Goal: Task Accomplishment & Management: Use online tool/utility

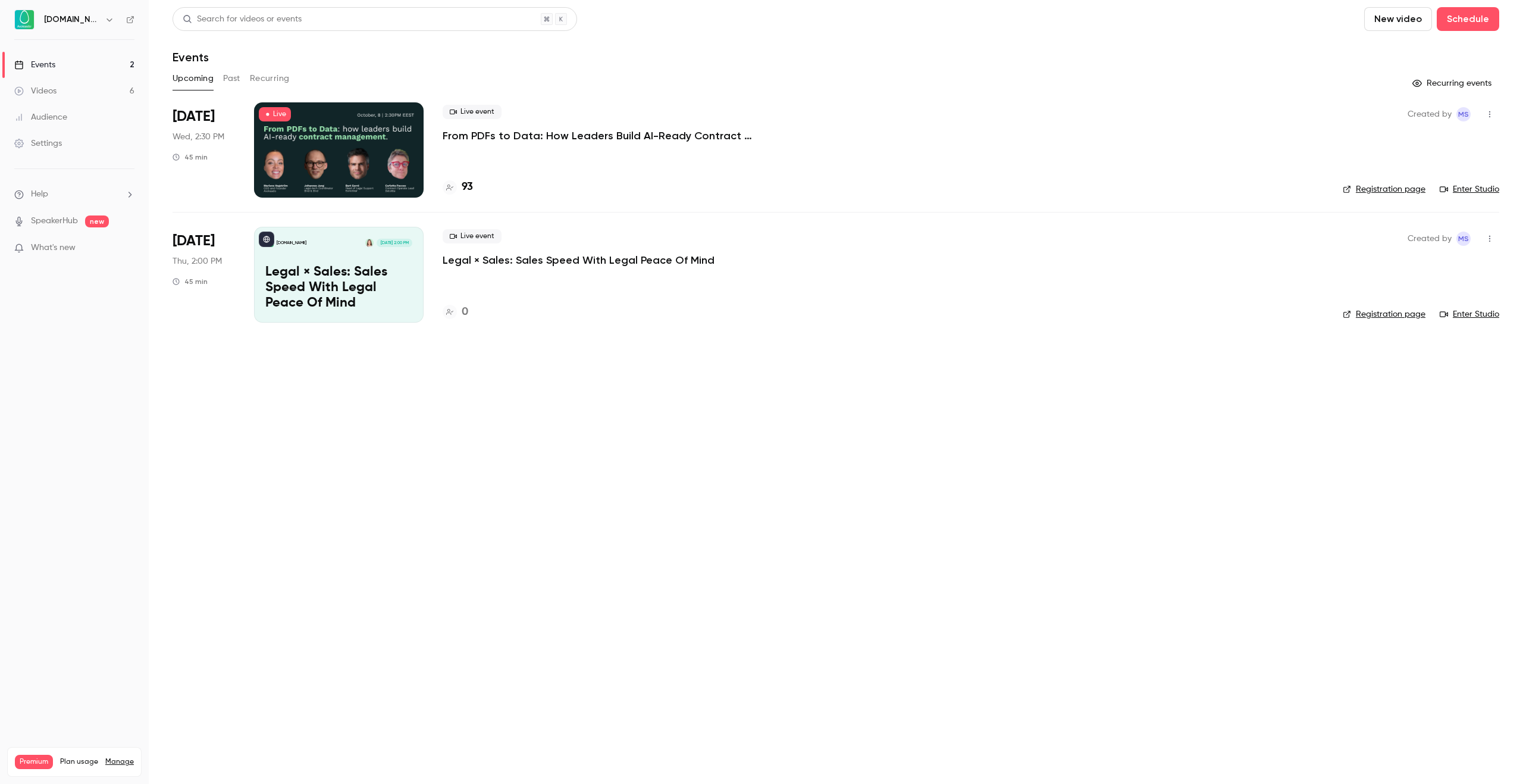
click at [101, 574] on nav "Avokaado.io Events 2 Videos 6 Audience Settings Help SpeakerHub new What's new …" at bounding box center [74, 392] width 149 height 784
click at [58, 195] on li "Help" at bounding box center [74, 195] width 120 height 13
click at [211, 185] on link "Talk to us" at bounding box center [219, 181] width 130 height 31
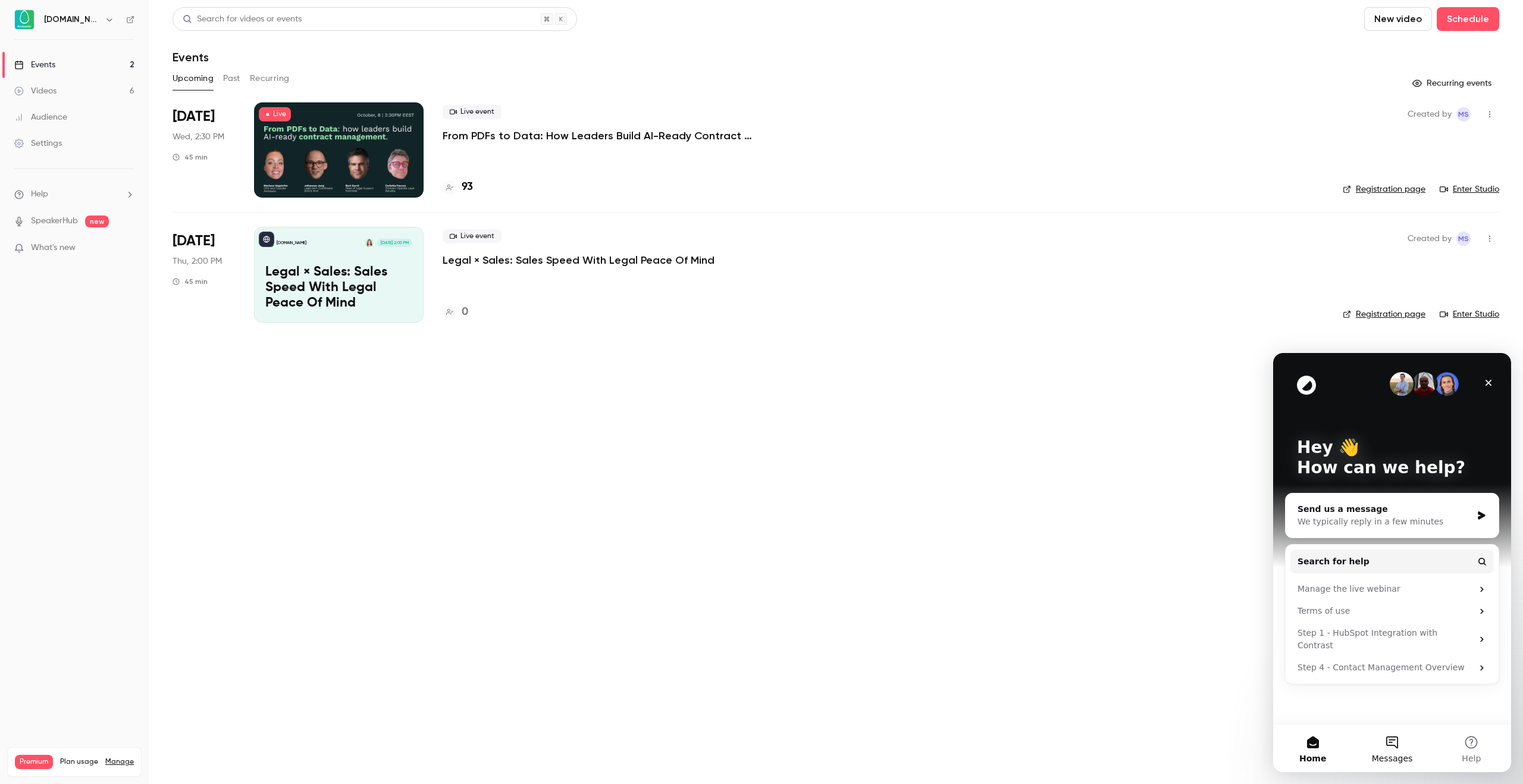
click at [1396, 754] on span "Messages" at bounding box center [1393, 758] width 41 height 8
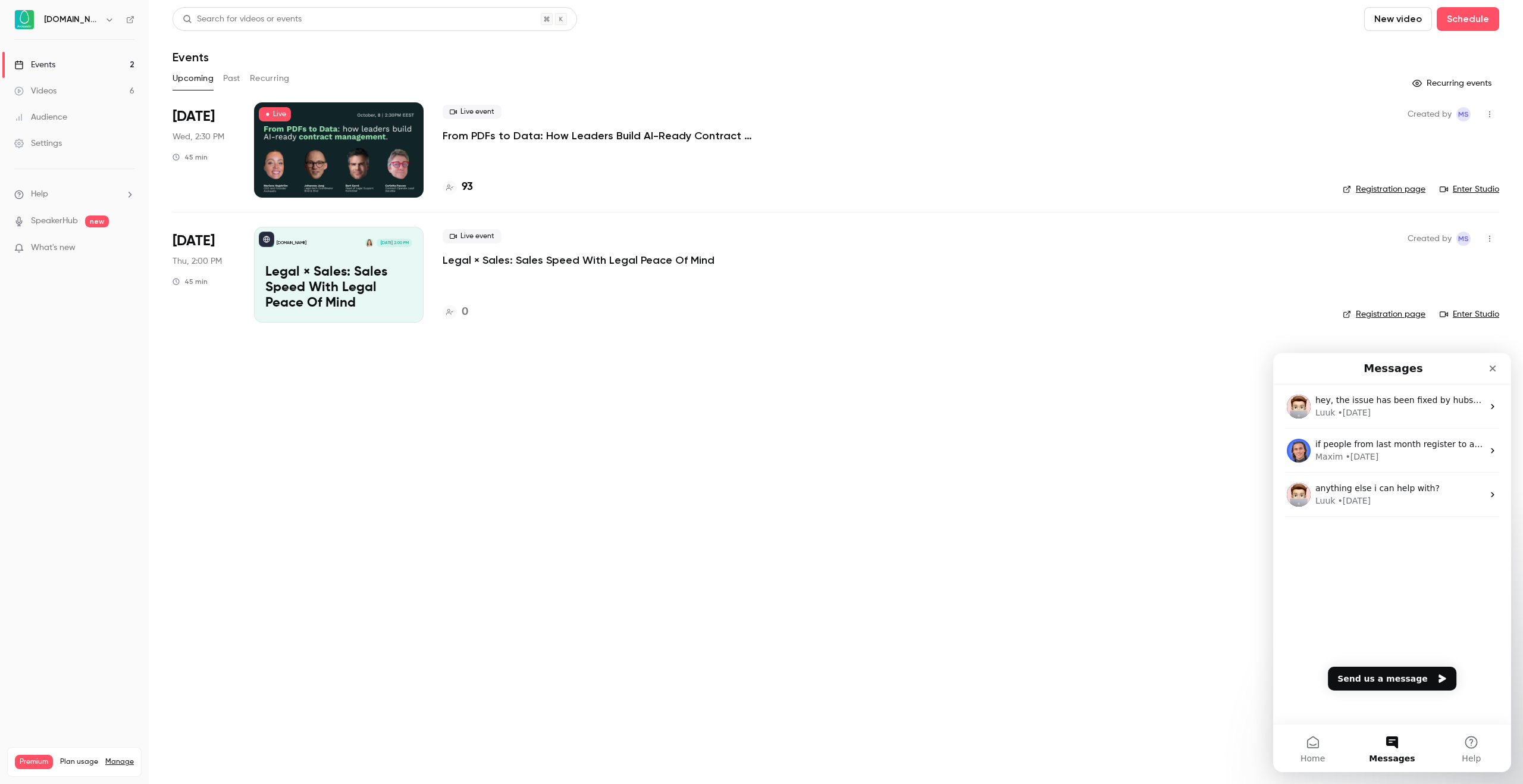
click at [1385, 554] on div "hey, the issue has been fixed by hubspot - lists should work again! Luuk • 7w a…" at bounding box center [1393, 474] width 238 height 179
click at [1386, 673] on button "Send us a message" at bounding box center [1393, 679] width 129 height 24
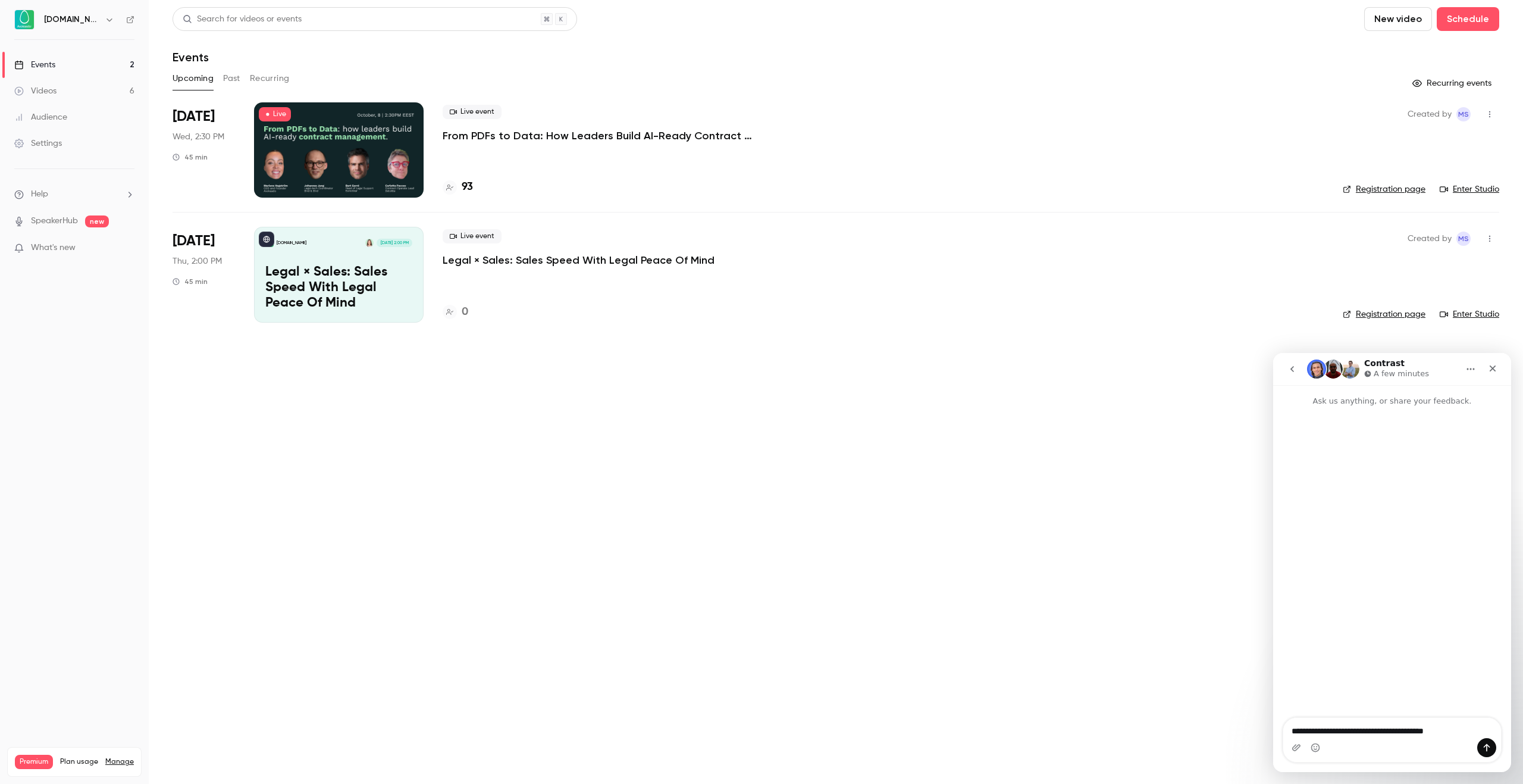
type textarea "**********"
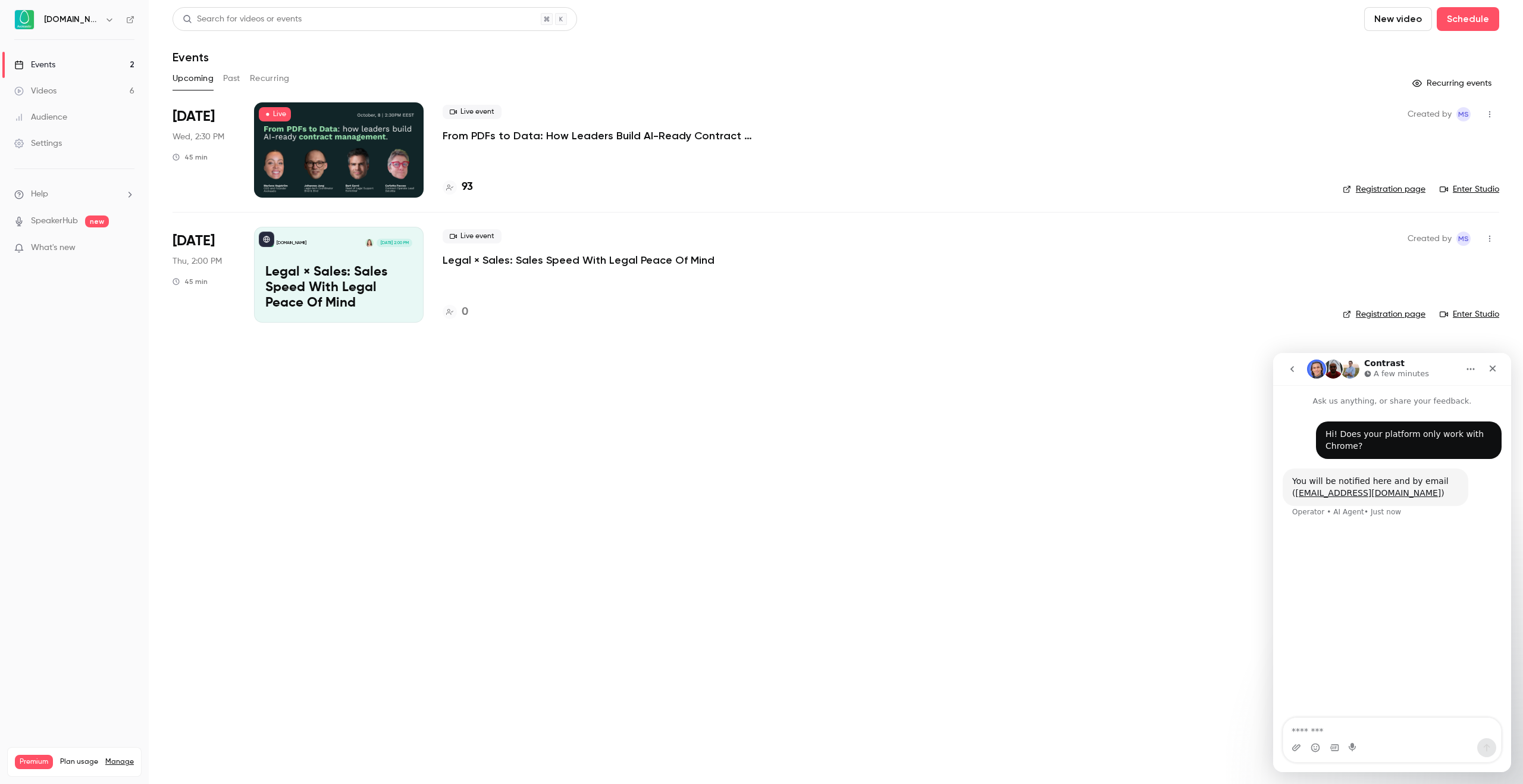
click at [1291, 369] on icon "go back" at bounding box center [1292, 369] width 3 height 6
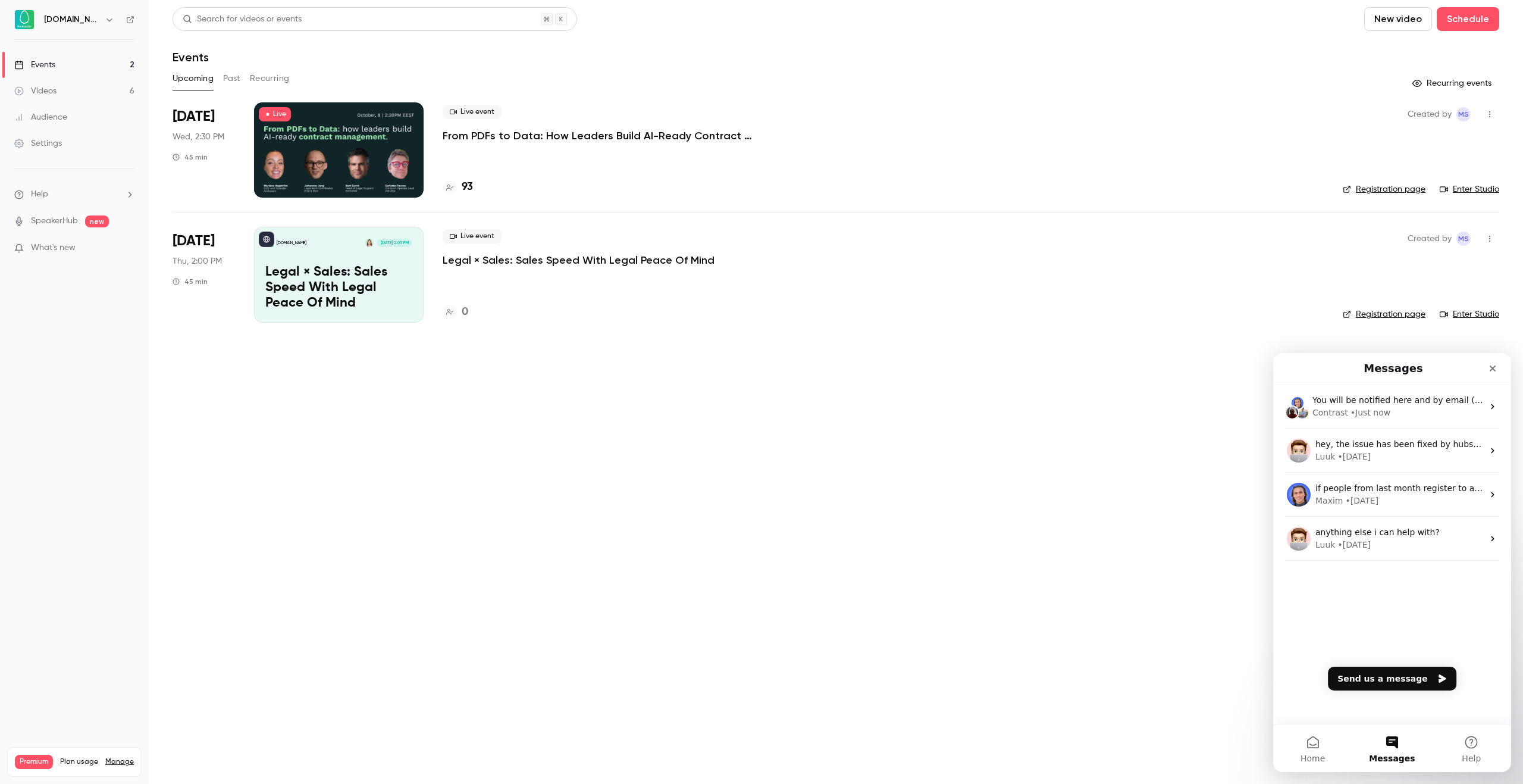
click at [1355, 614] on div "You will be notified here and by email (taavi.rebane@avokaado.io) Contrast • Ju…" at bounding box center [1393, 554] width 238 height 339
click at [1358, 415] on div "• Just now" at bounding box center [1365, 413] width 40 height 13
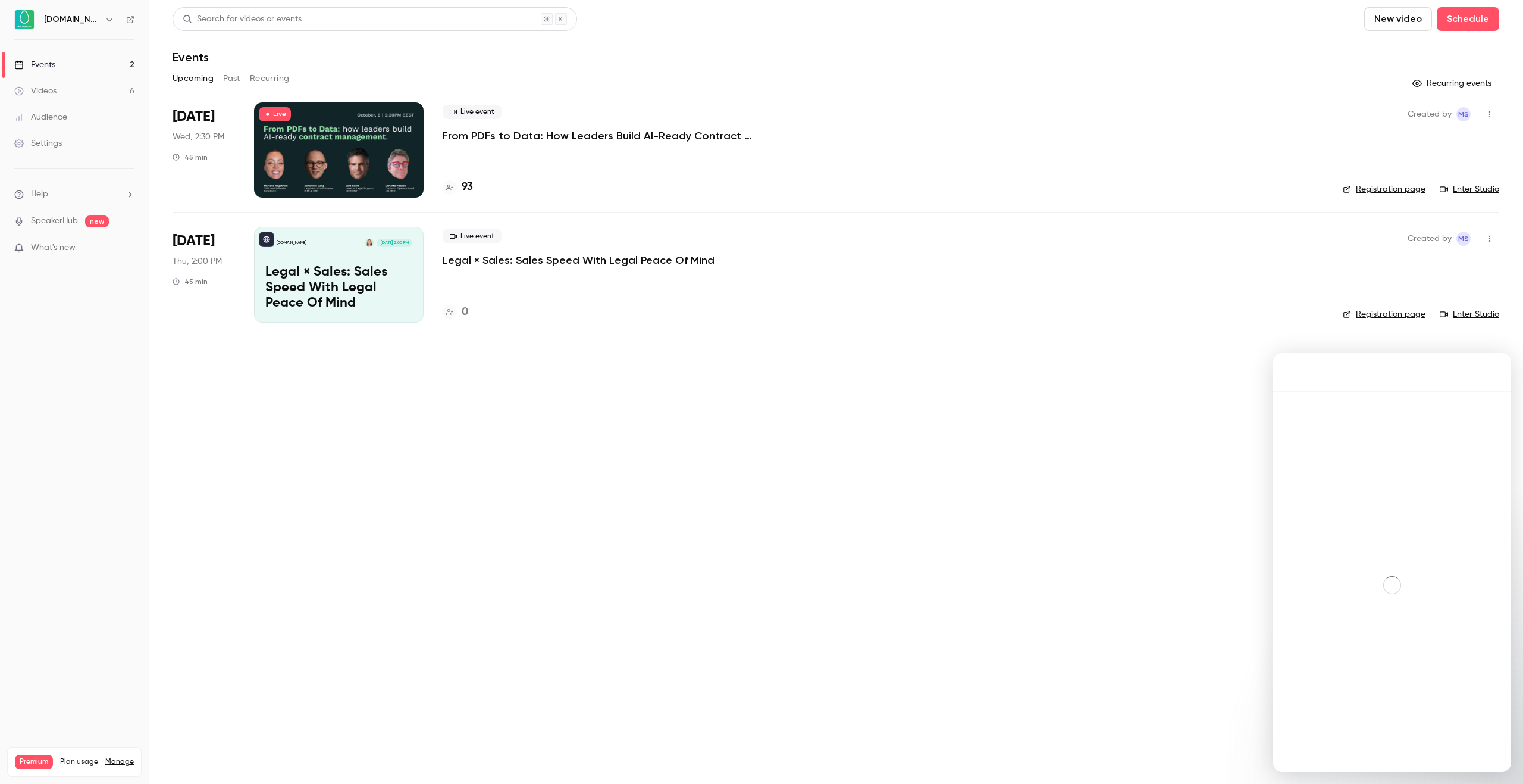
scroll to position [2, 0]
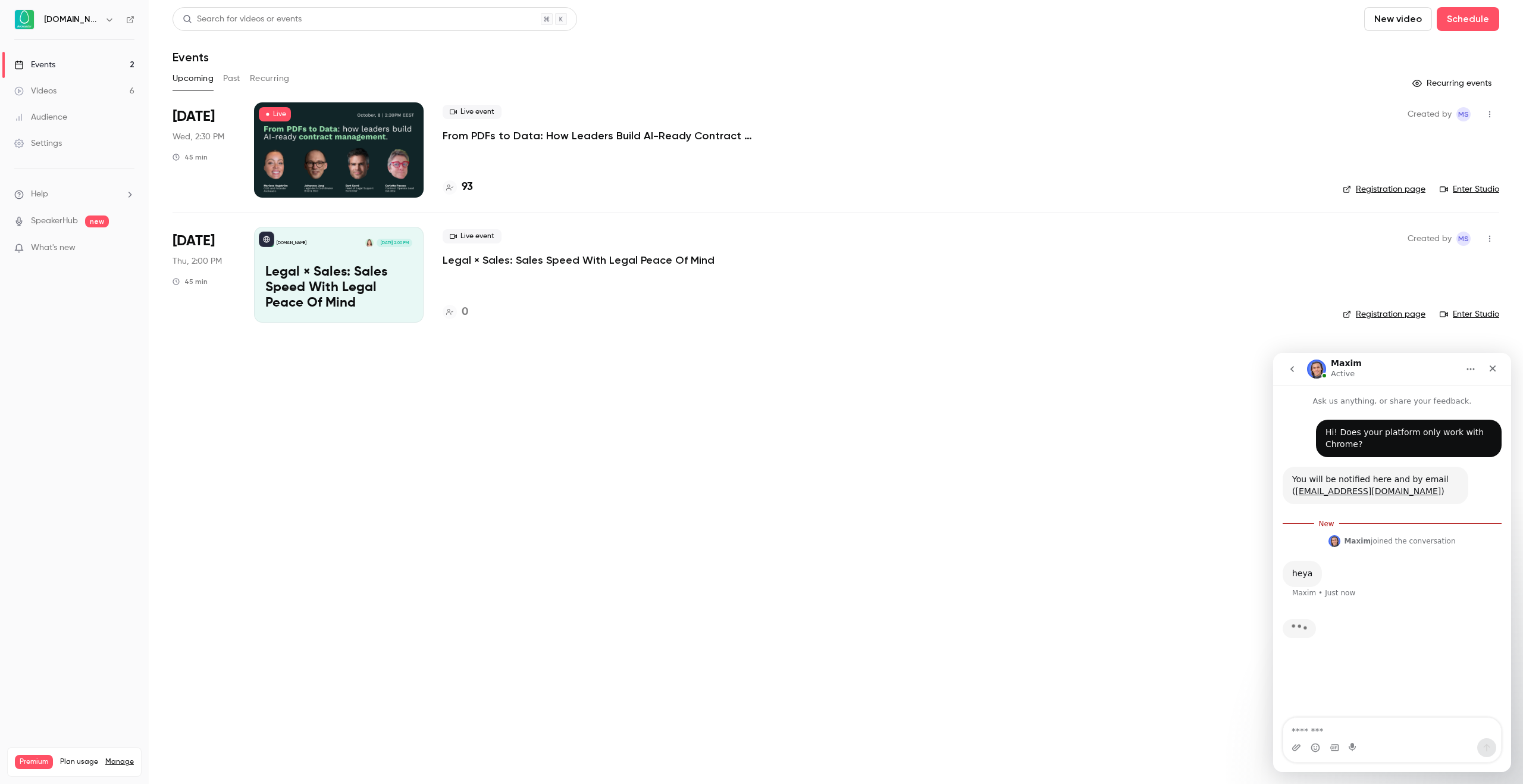
click at [1384, 731] on textarea "Message…" at bounding box center [1393, 728] width 218 height 20
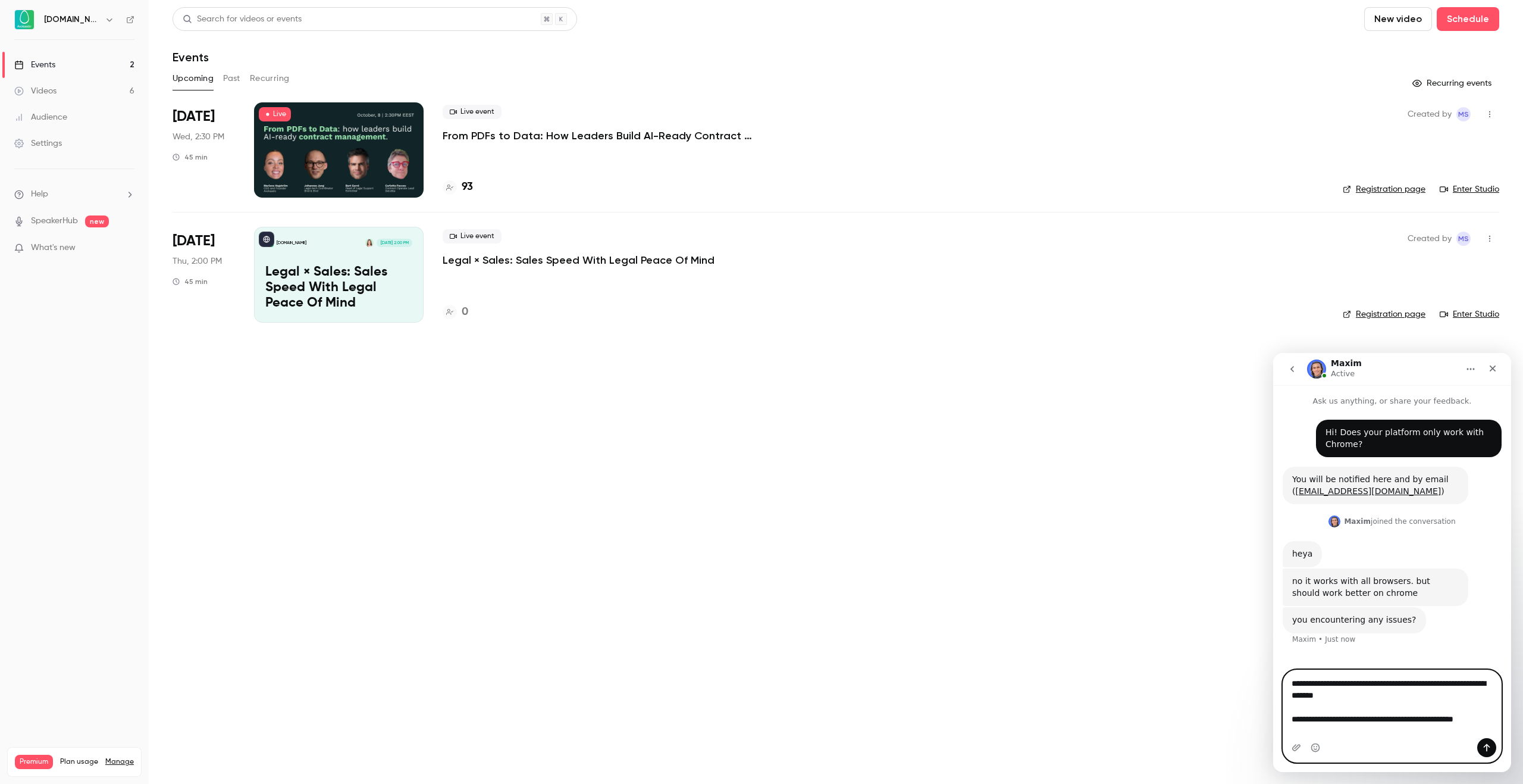
type textarea "**********"
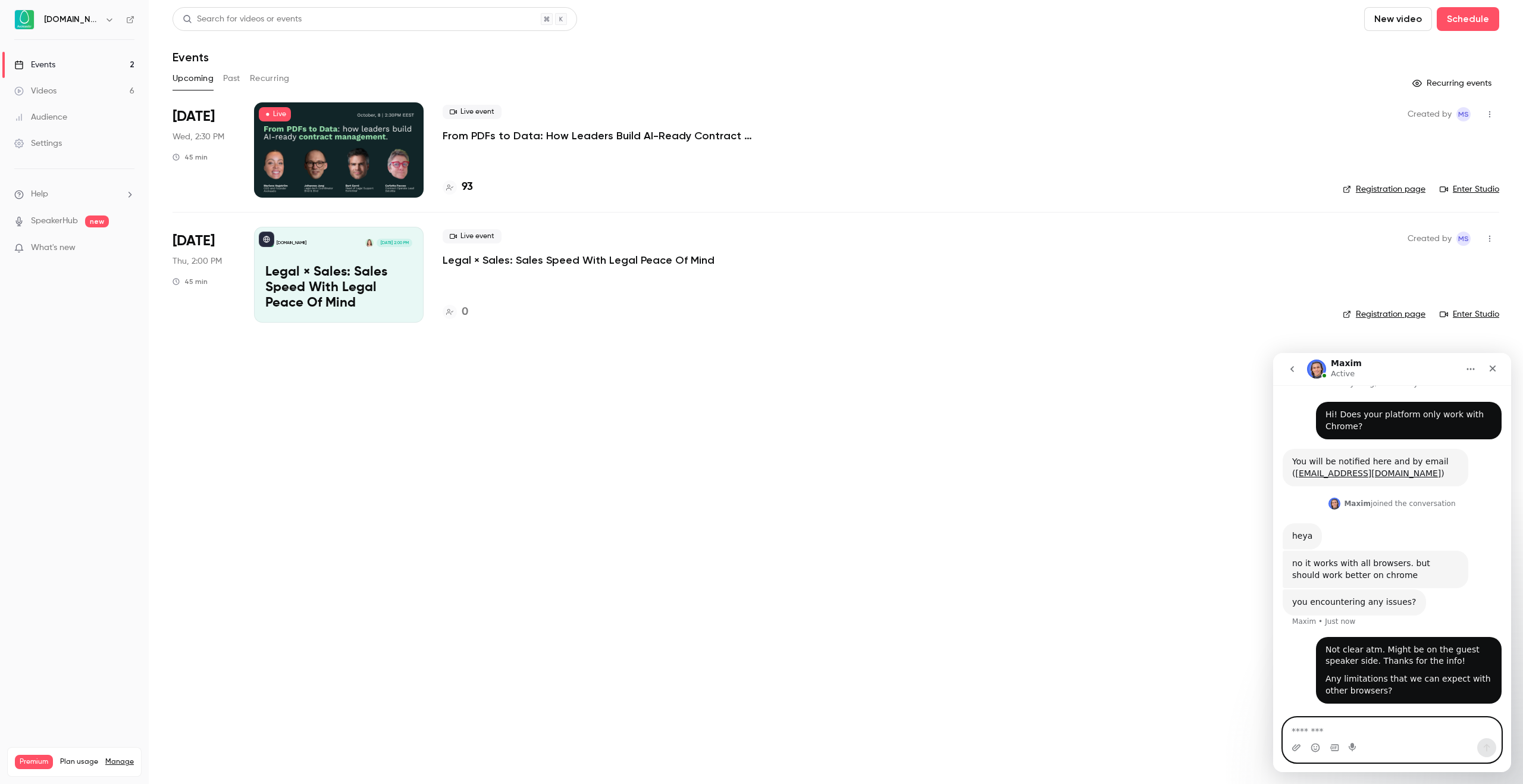
scroll to position [19, 0]
click at [1421, 726] on textarea "Message…" at bounding box center [1393, 728] width 218 height 20
click at [1420, 726] on textarea "Message…" at bounding box center [1393, 728] width 218 height 20
click at [585, 52] on div "Events" at bounding box center [836, 57] width 1327 height 14
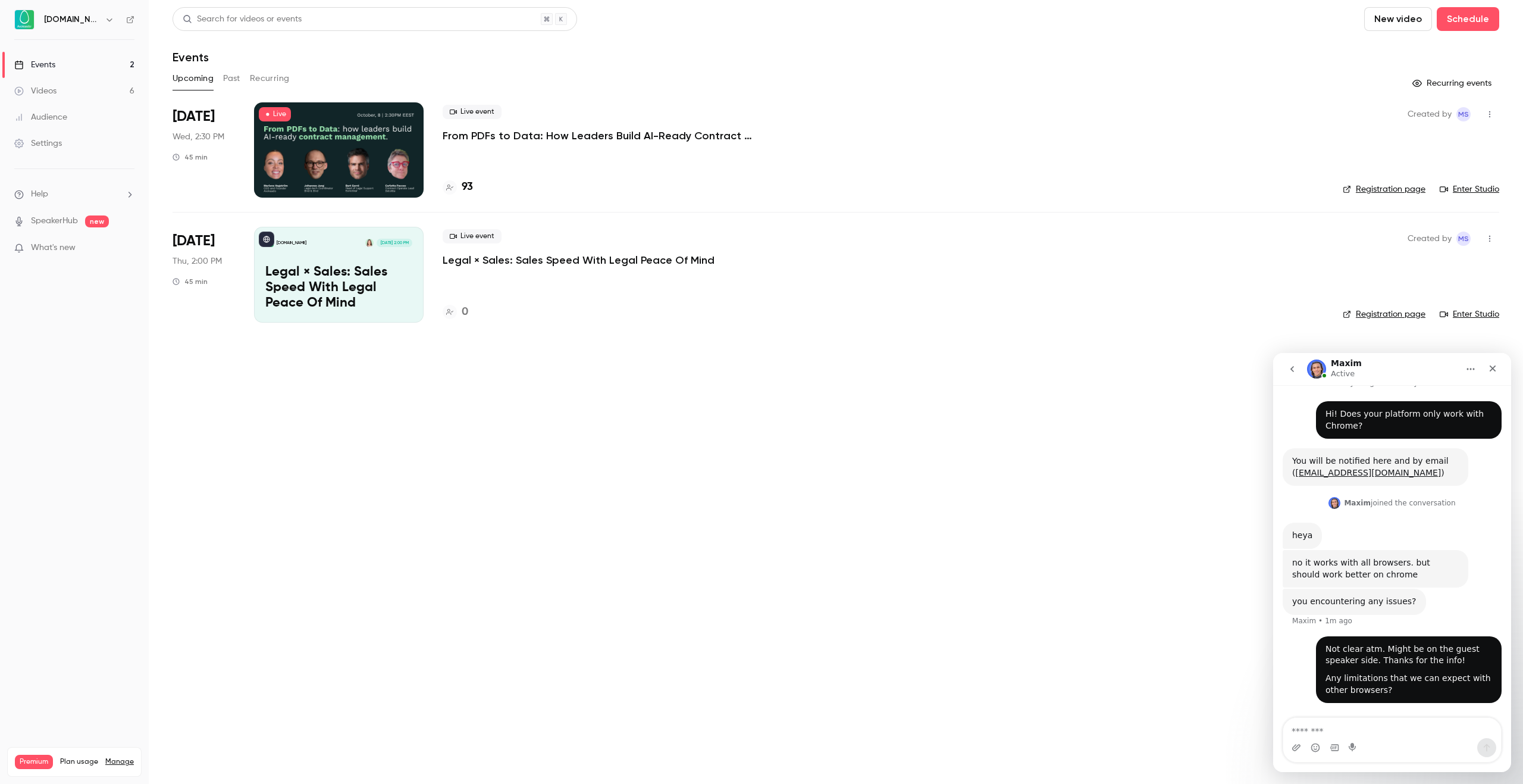
click at [563, 126] on div "Live event From PDFs to Data: How Leaders Build AI-Ready Contract Management." at bounding box center [883, 123] width 881 height 38
click at [571, 133] on p "From PDFs to Data: How Leaders Build AI-Ready Contract Management." at bounding box center [621, 136] width 357 height 14
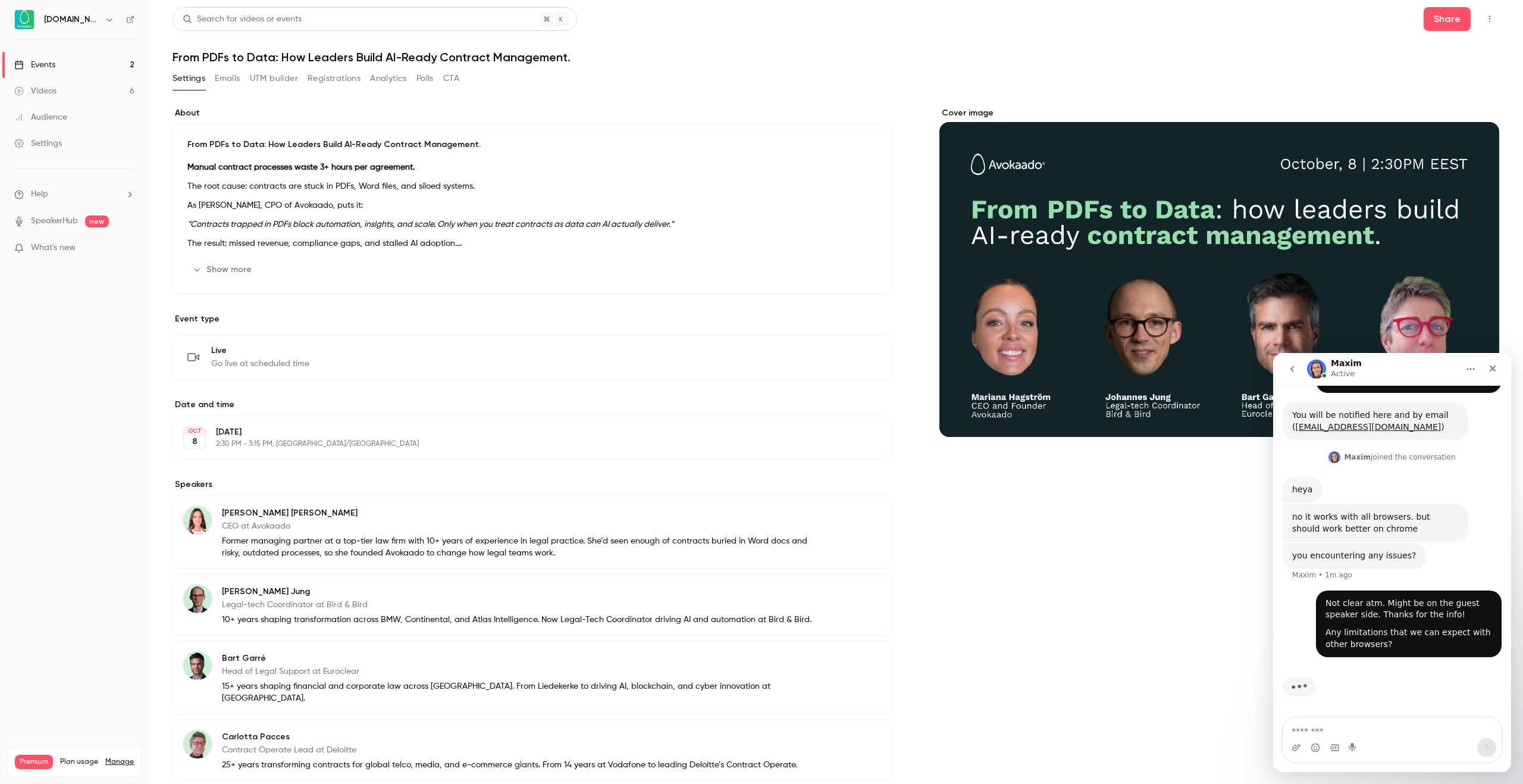
click at [236, 263] on button "Show more" at bounding box center [223, 270] width 72 height 19
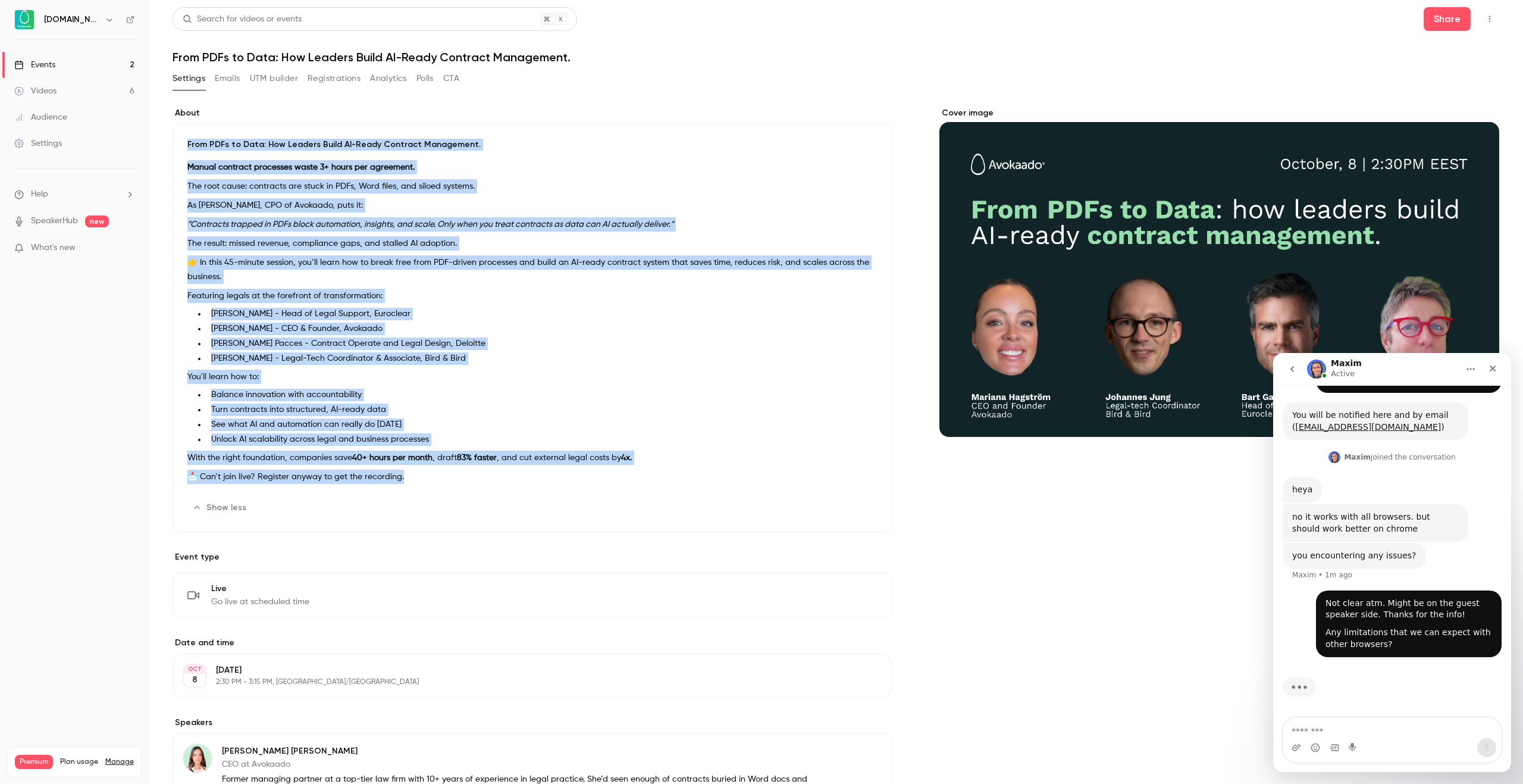
drag, startPoint x: 188, startPoint y: 142, endPoint x: 585, endPoint y: 486, distance: 525.3
click at [585, 486] on div "From PDFs to Data: How Leaders Build AI-Ready Contract Management. Manual contr…" at bounding box center [532, 328] width 720 height 408
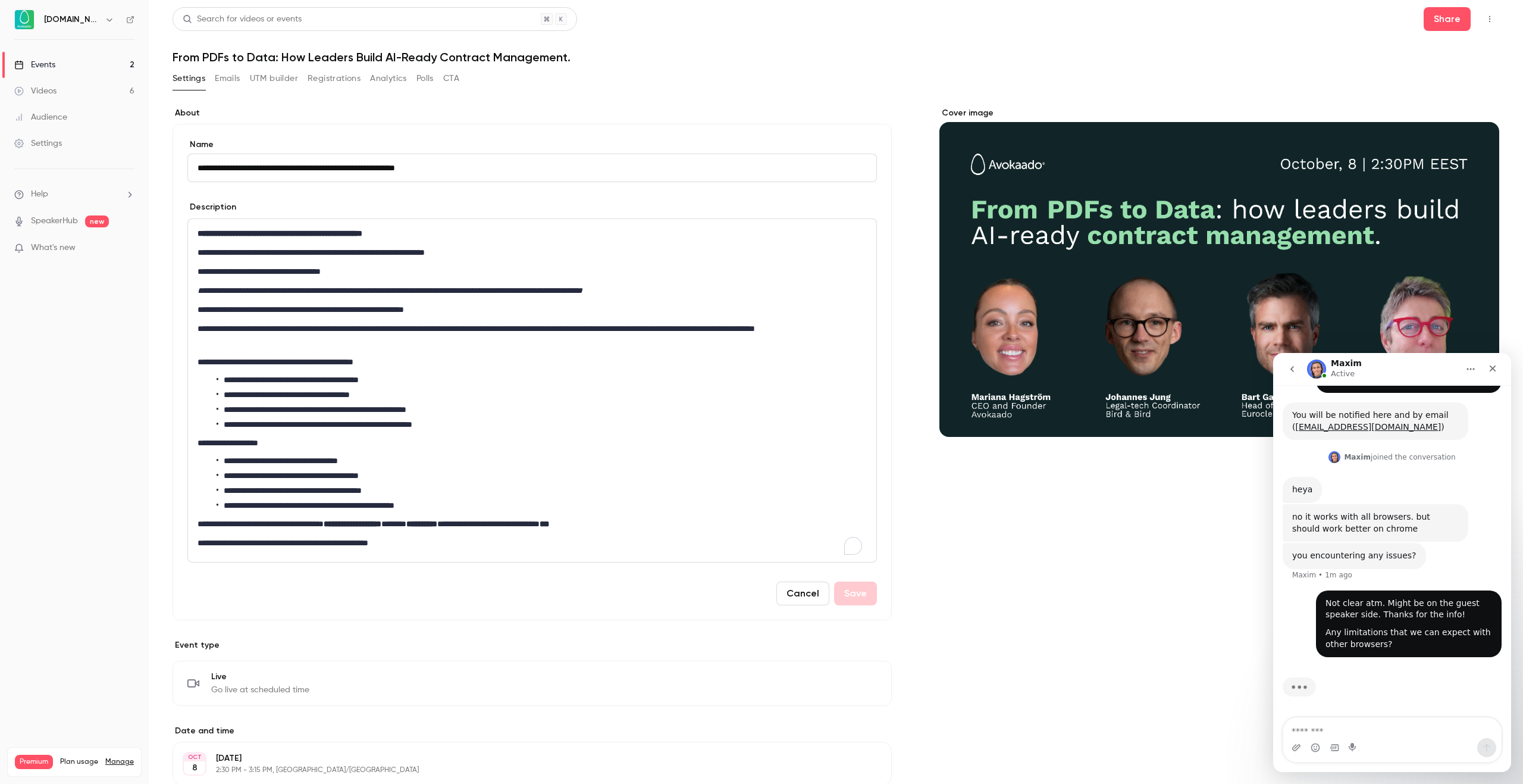
click at [281, 303] on p "**********" at bounding box center [530, 310] width 665 height 14
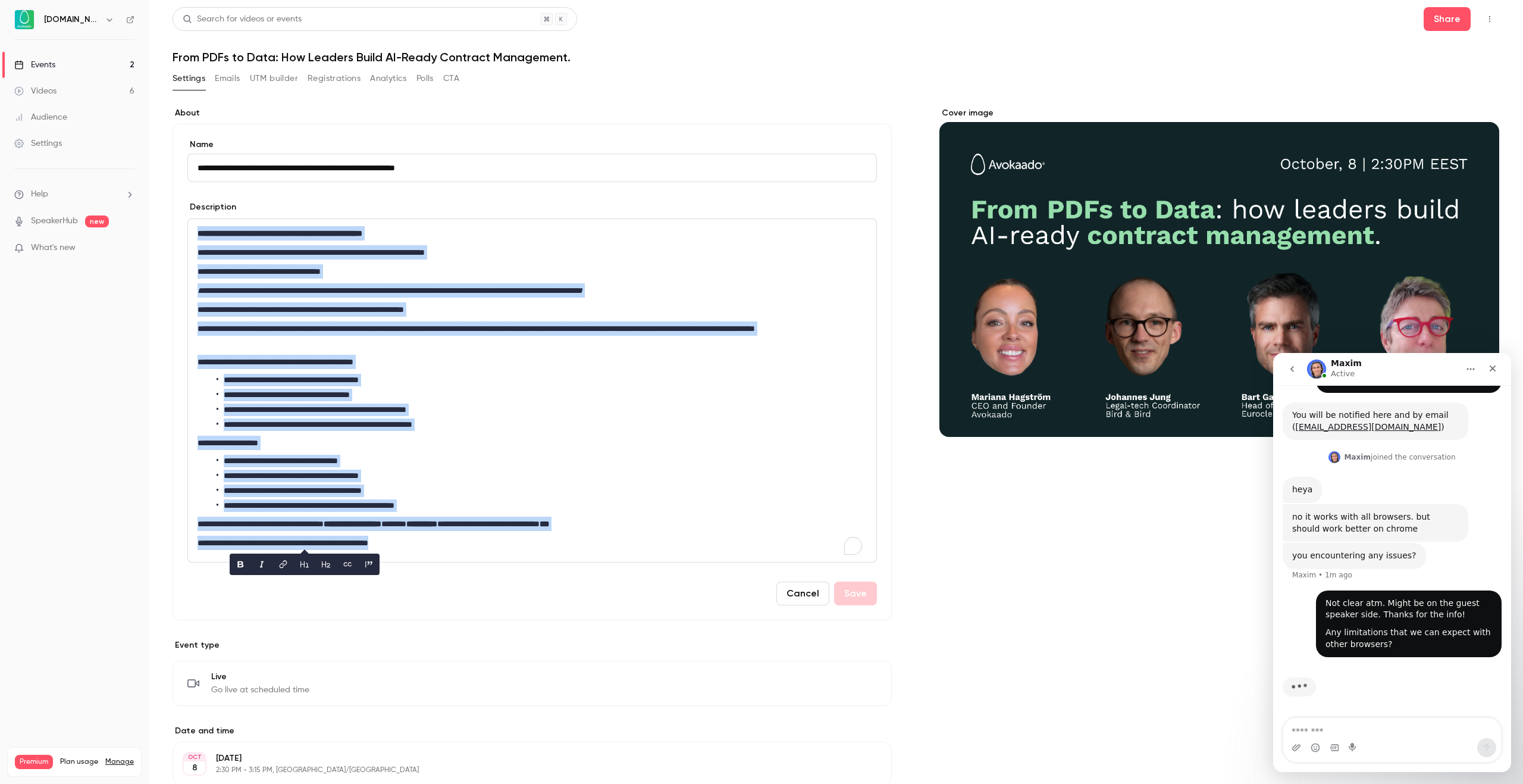
click at [315, 246] on p "**********" at bounding box center [530, 253] width 665 height 14
copy div "**********"
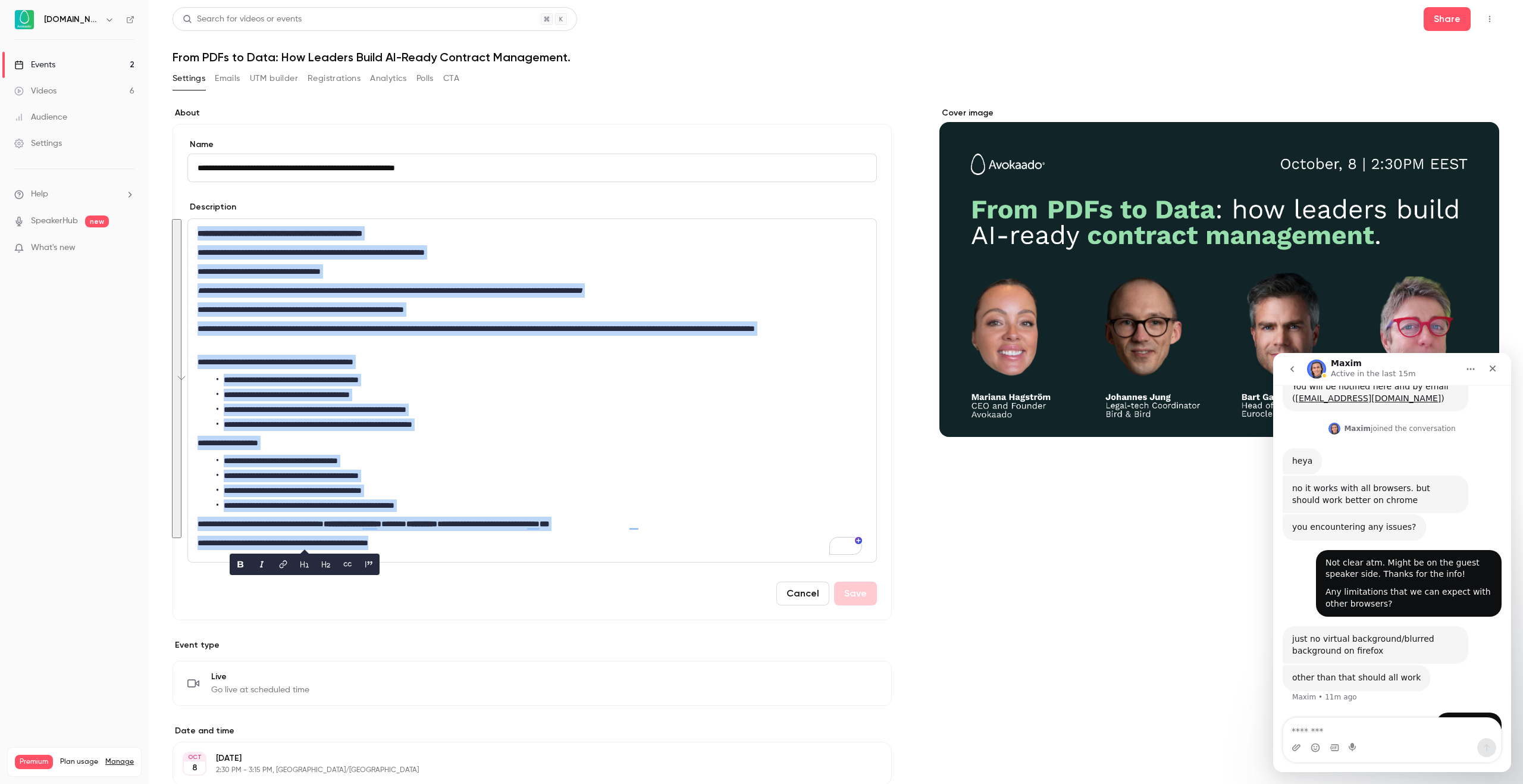
scroll to position [129, 0]
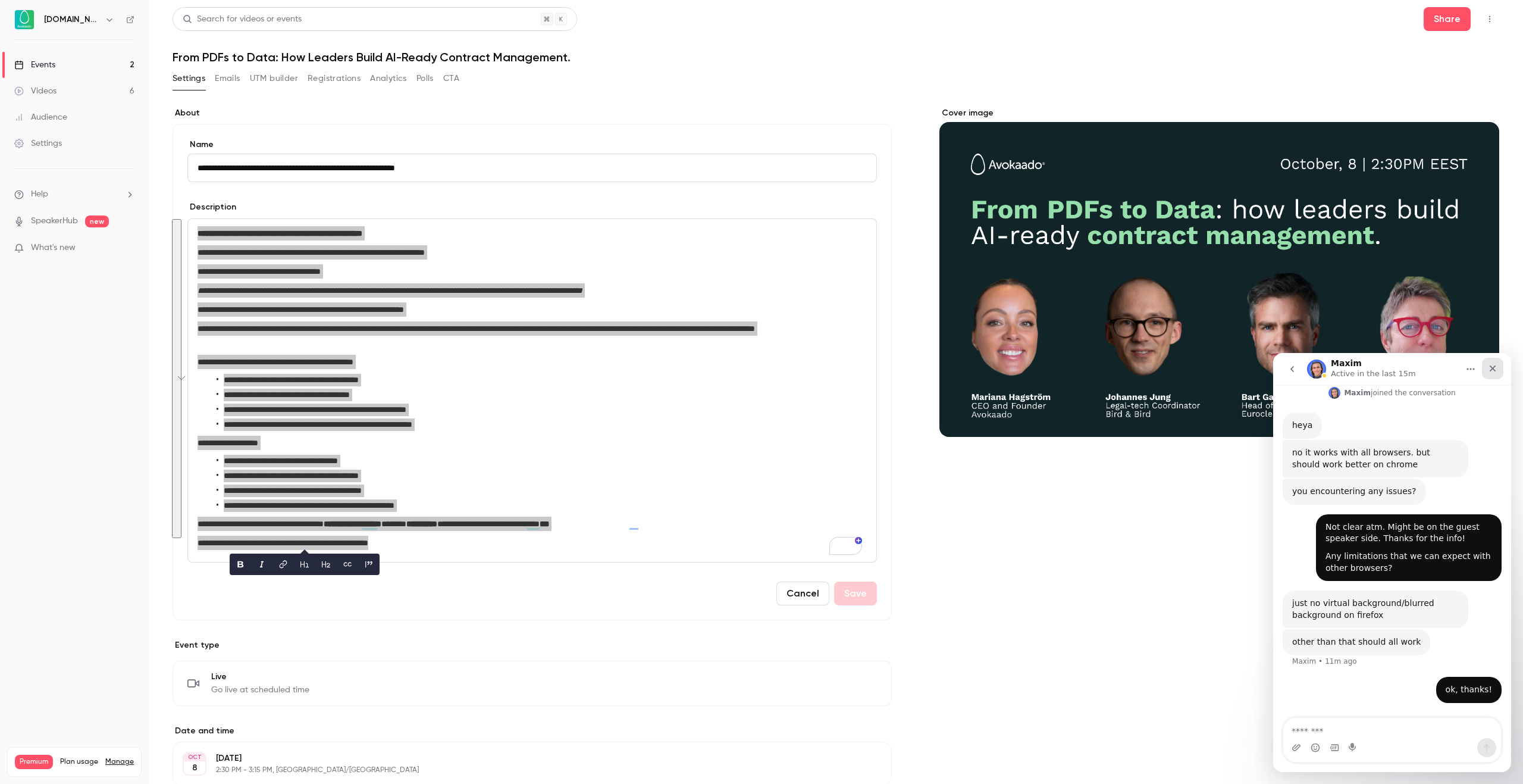
click at [1489, 369] on icon "Close" at bounding box center [1493, 369] width 10 height 10
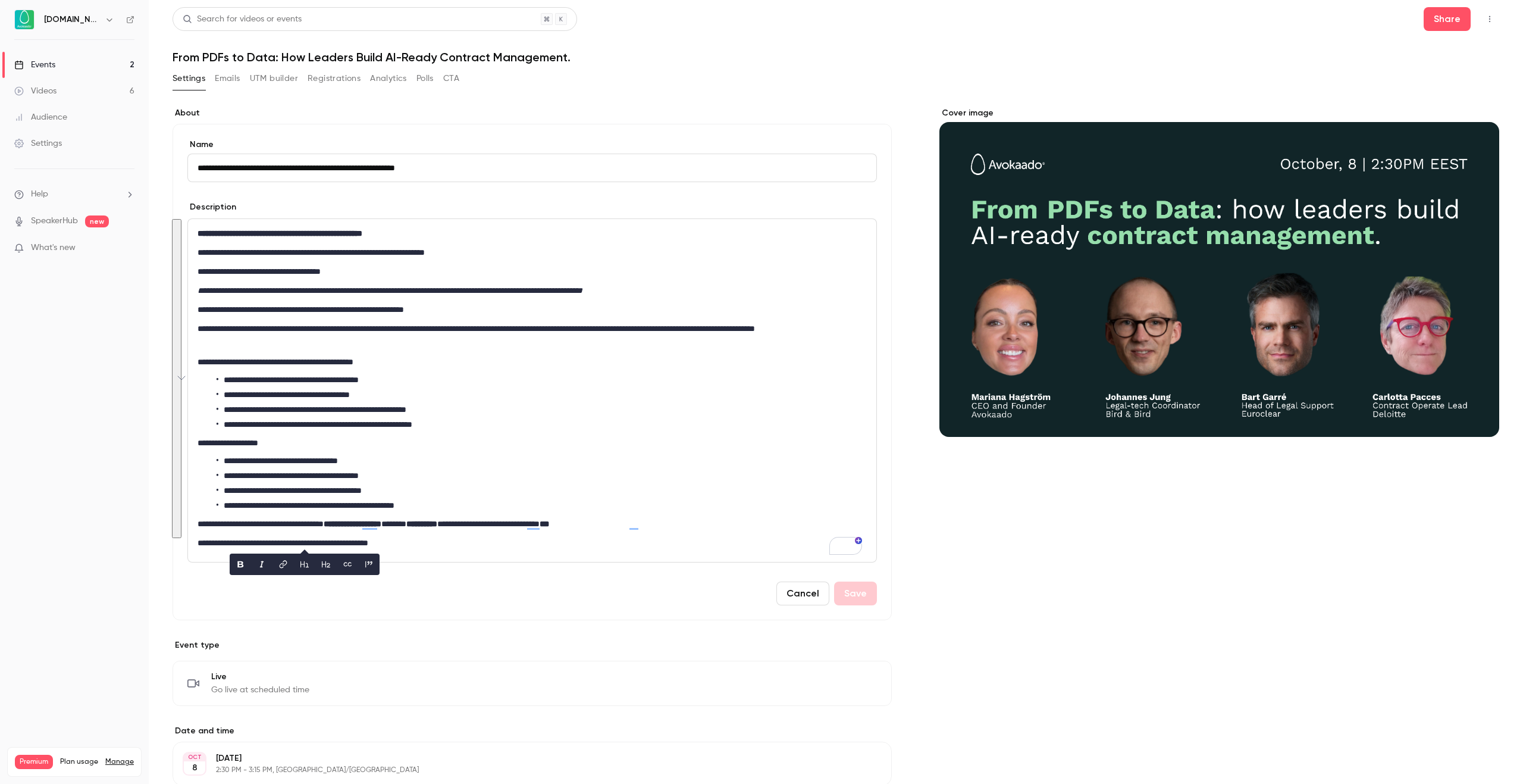
click at [891, 182] on div "**********" at bounding box center [836, 653] width 1327 height 1091
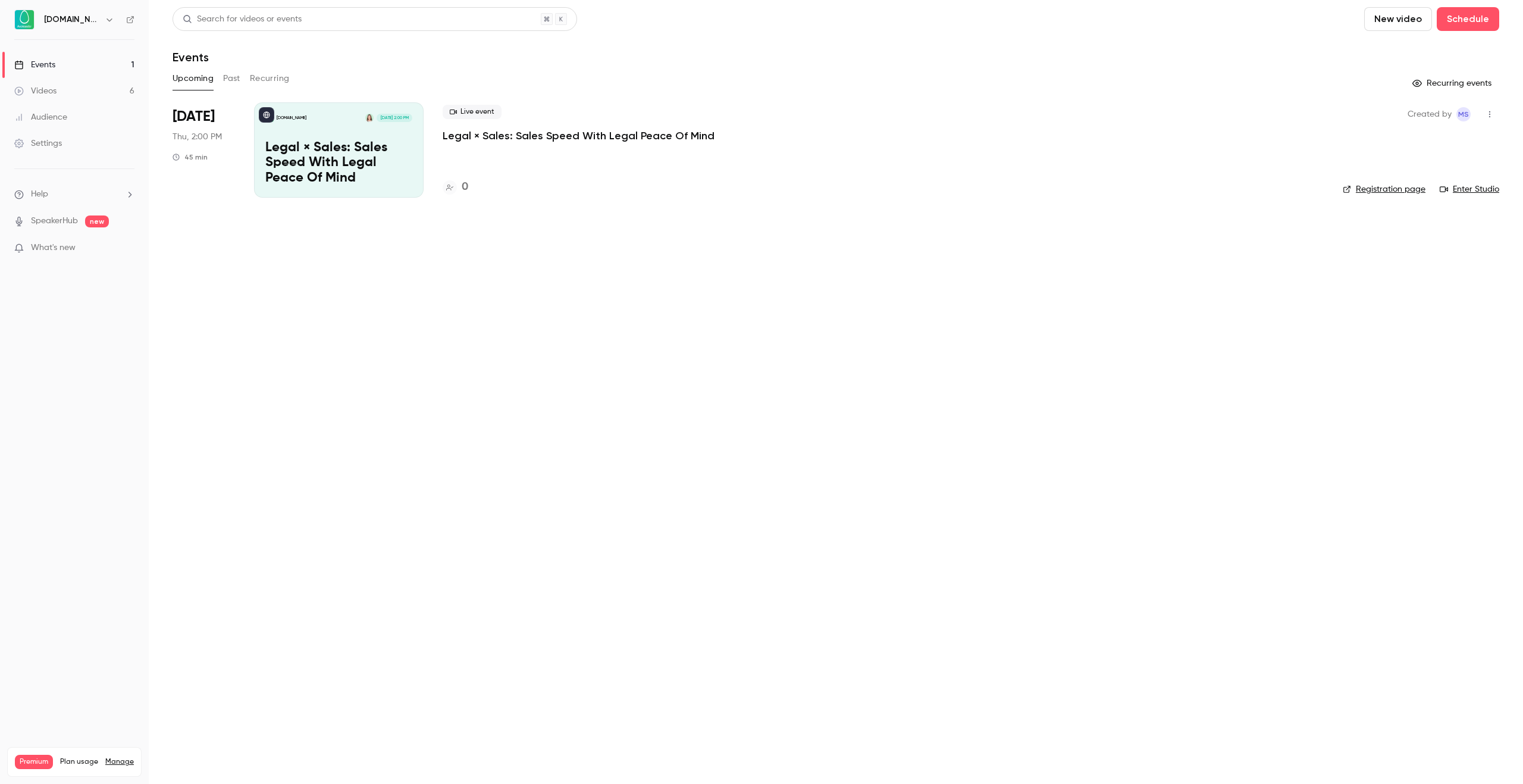
click at [529, 138] on p "Legal × Sales: Sales Speed With Legal Peace Of Mind" at bounding box center [579, 136] width 272 height 14
click at [245, 81] on div "Upcoming Past Recurring" at bounding box center [836, 79] width 1327 height 19
click at [243, 81] on div "Upcoming Past Recurring" at bounding box center [836, 79] width 1327 height 19
click at [239, 81] on button "Past" at bounding box center [231, 79] width 17 height 19
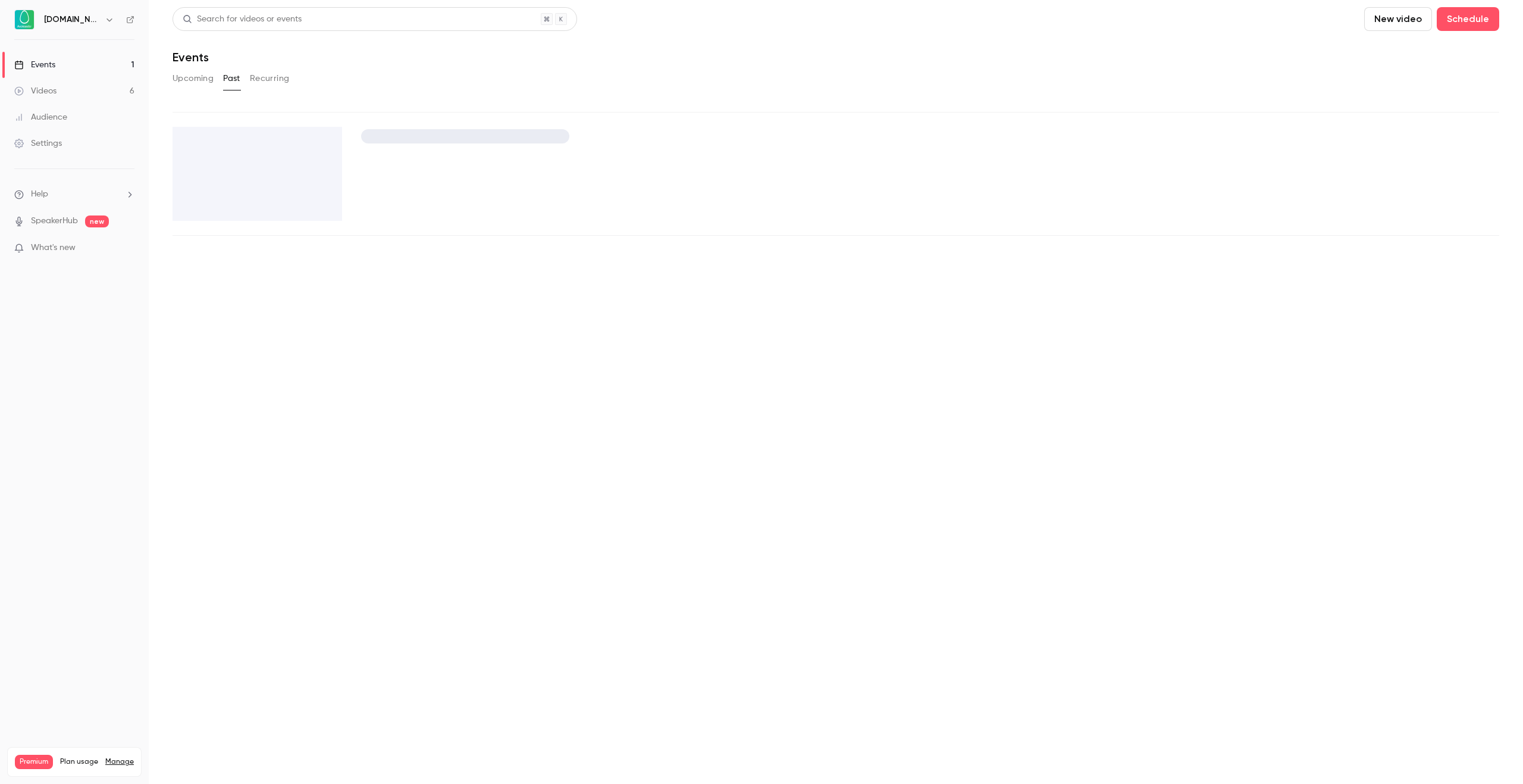
click at [239, 81] on button "Past" at bounding box center [231, 79] width 17 height 19
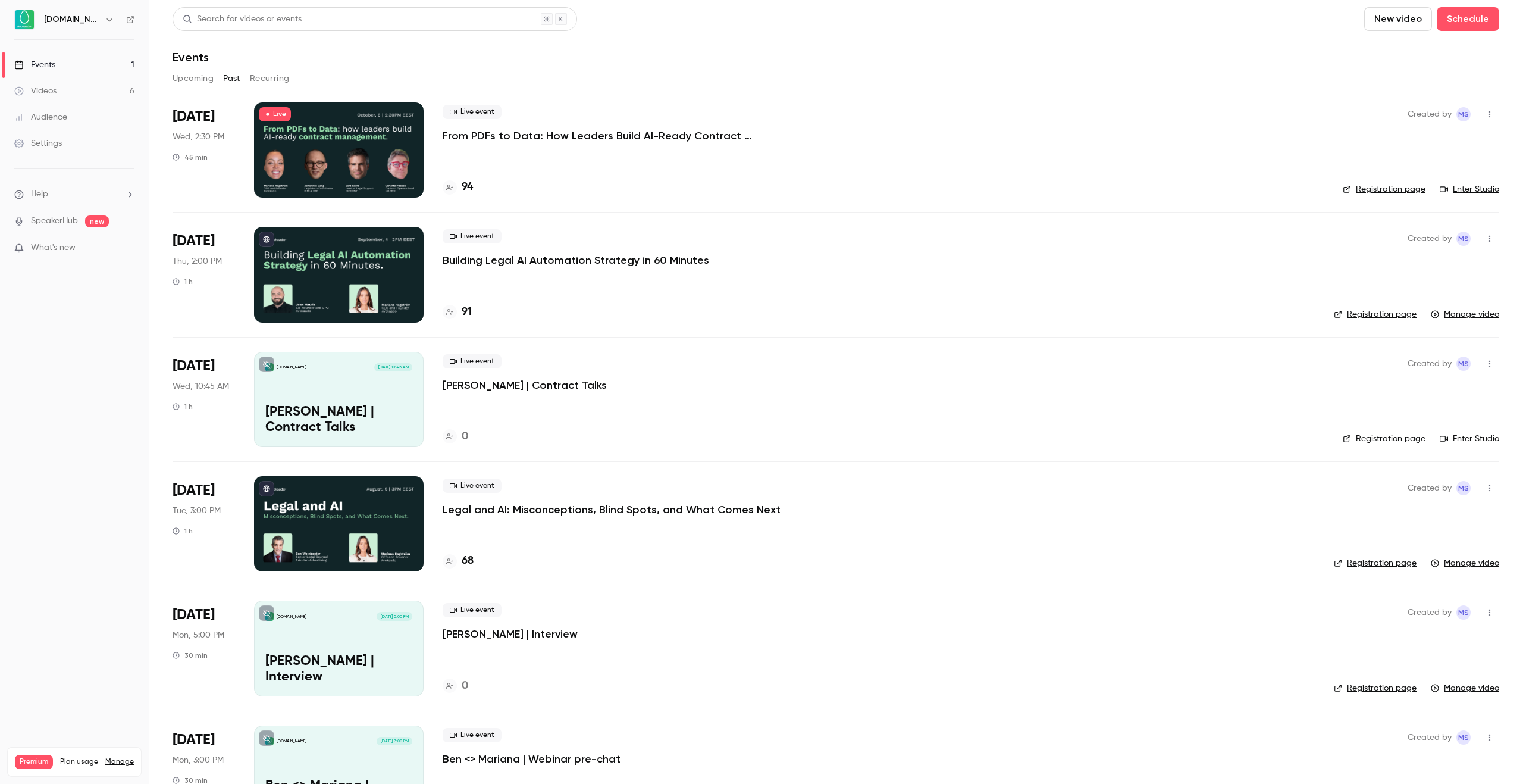
click at [603, 84] on div "Upcoming Past Recurring" at bounding box center [836, 79] width 1327 height 19
click at [534, 137] on p "From PDFs to Data: How Leaders Build AI-Ready Contract Management." at bounding box center [621, 136] width 357 height 14
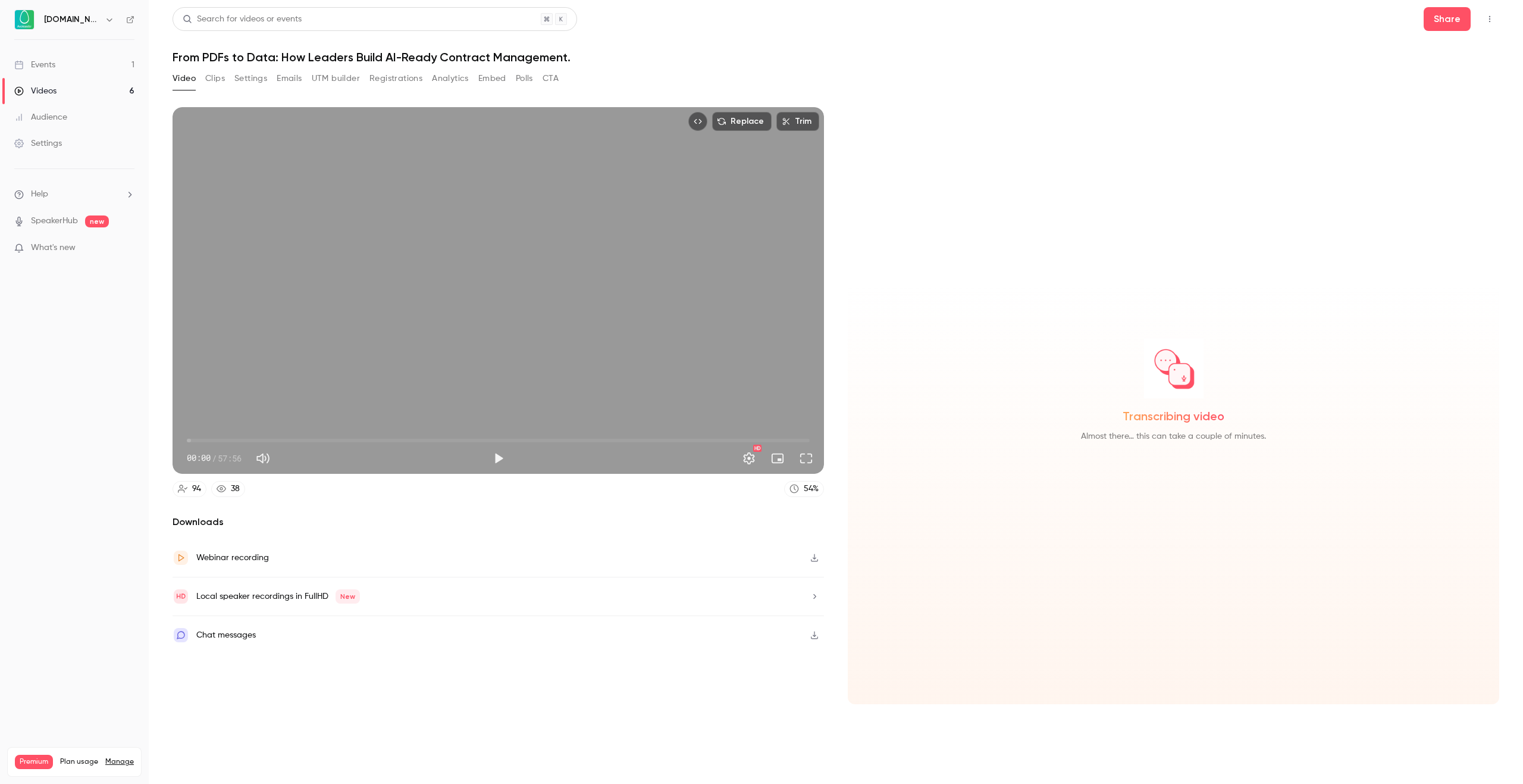
click at [282, 77] on button "Emails" at bounding box center [289, 79] width 25 height 19
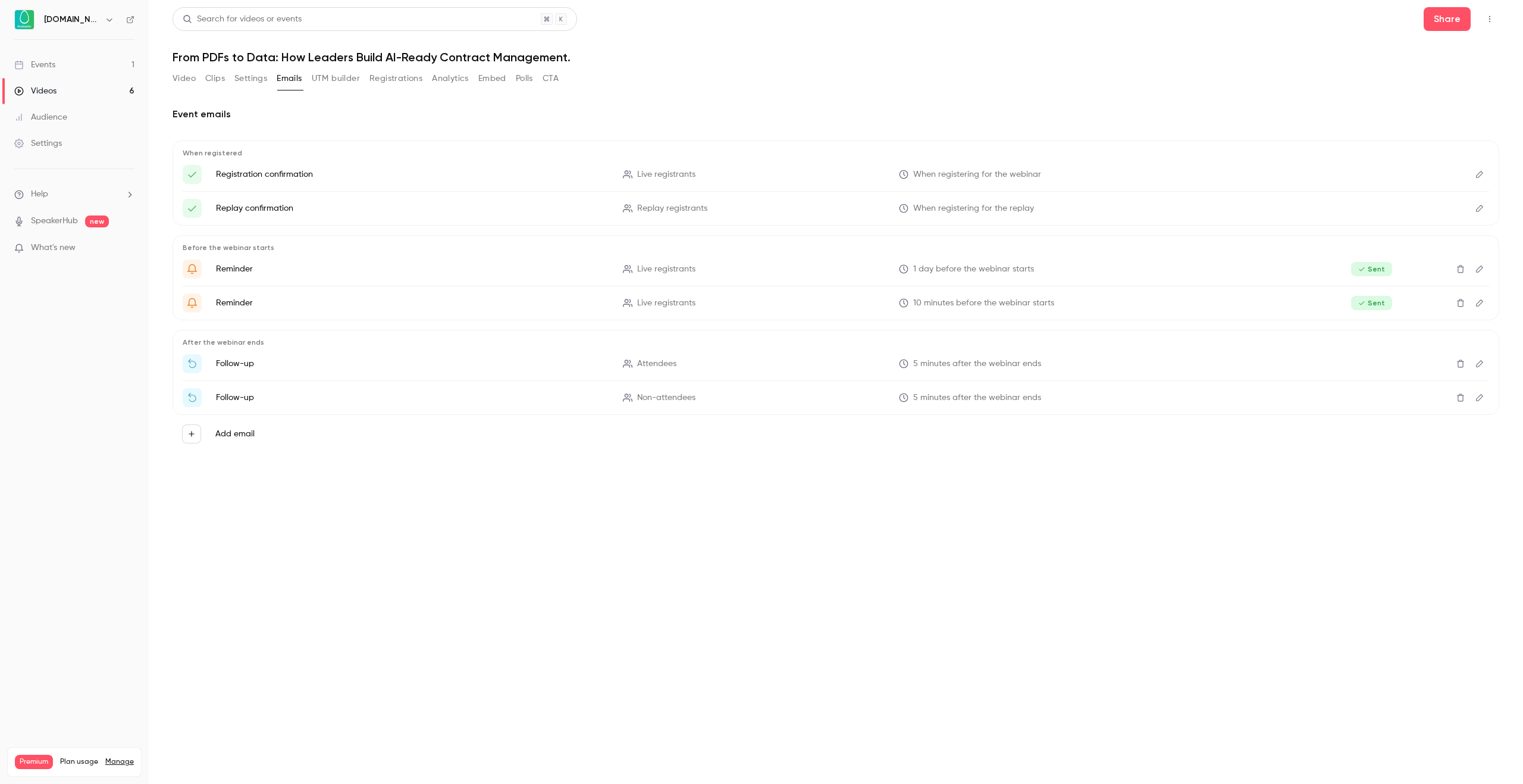
click at [187, 85] on button "Video" at bounding box center [184, 79] width 23 height 19
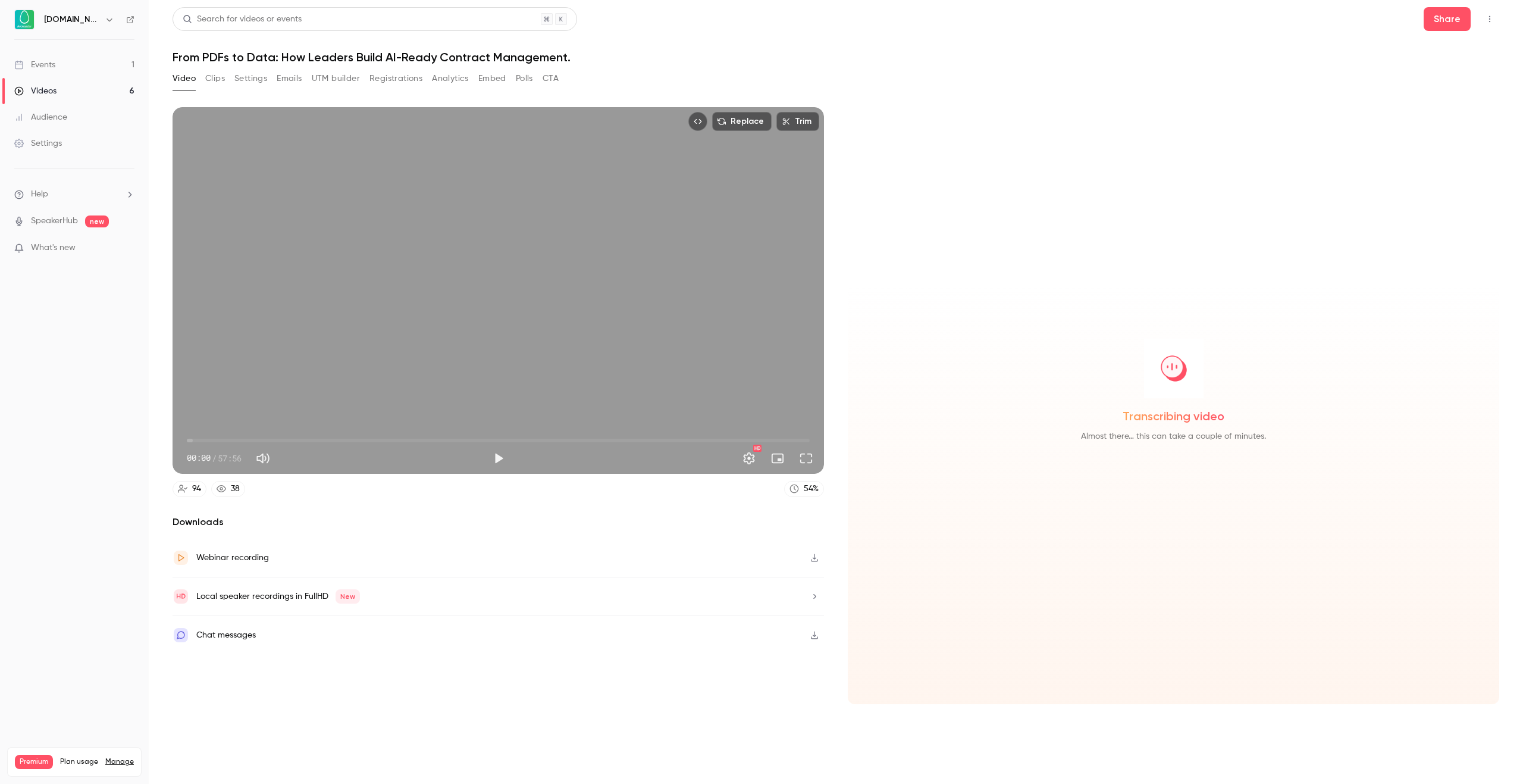
click at [770, 60] on h1 "From PDFs to Data: How Leaders Build AI-Ready Contract Management." at bounding box center [836, 57] width 1327 height 14
click at [386, 94] on div "Replace Trim 00:00 00:00 / 57:56 HD 94 38 54 % Downloads Webinar recording Loca…" at bounding box center [836, 423] width 1327 height 661
drag, startPoint x: 93, startPoint y: 433, endPoint x: 95, endPoint y: 423, distance: 10.2
click at [93, 434] on nav "Avokaado.io Events 1 Videos 6 Audience Settings Help SpeakerHub new What's new …" at bounding box center [74, 392] width 149 height 784
click at [642, 79] on div "Video Clips Settings Emails UTM builder Registrations Analytics Embed Polls CTA" at bounding box center [836, 81] width 1327 height 24
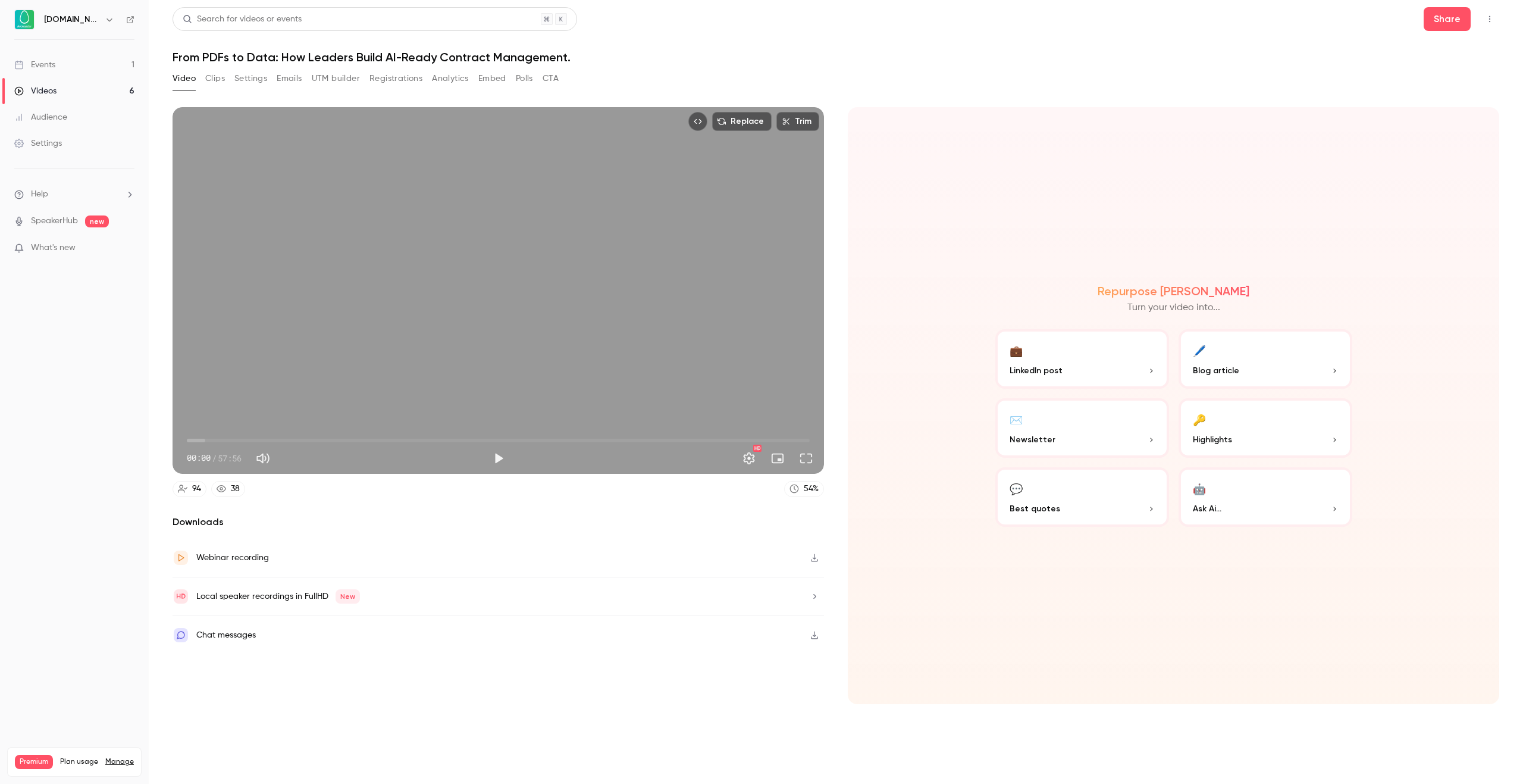
click at [621, 94] on div "Replace Trim 00:00 00:00 / 57:56 HD 94 38 54 % Downloads Webinar recording Loca…" at bounding box center [836, 423] width 1327 height 661
click at [241, 692] on div "Downloads Webinar recording Local speaker recordings in FullHD New Chat messages" at bounding box center [497, 609] width 651 height 189
click at [221, 81] on button "Clips" at bounding box center [215, 79] width 19 height 19
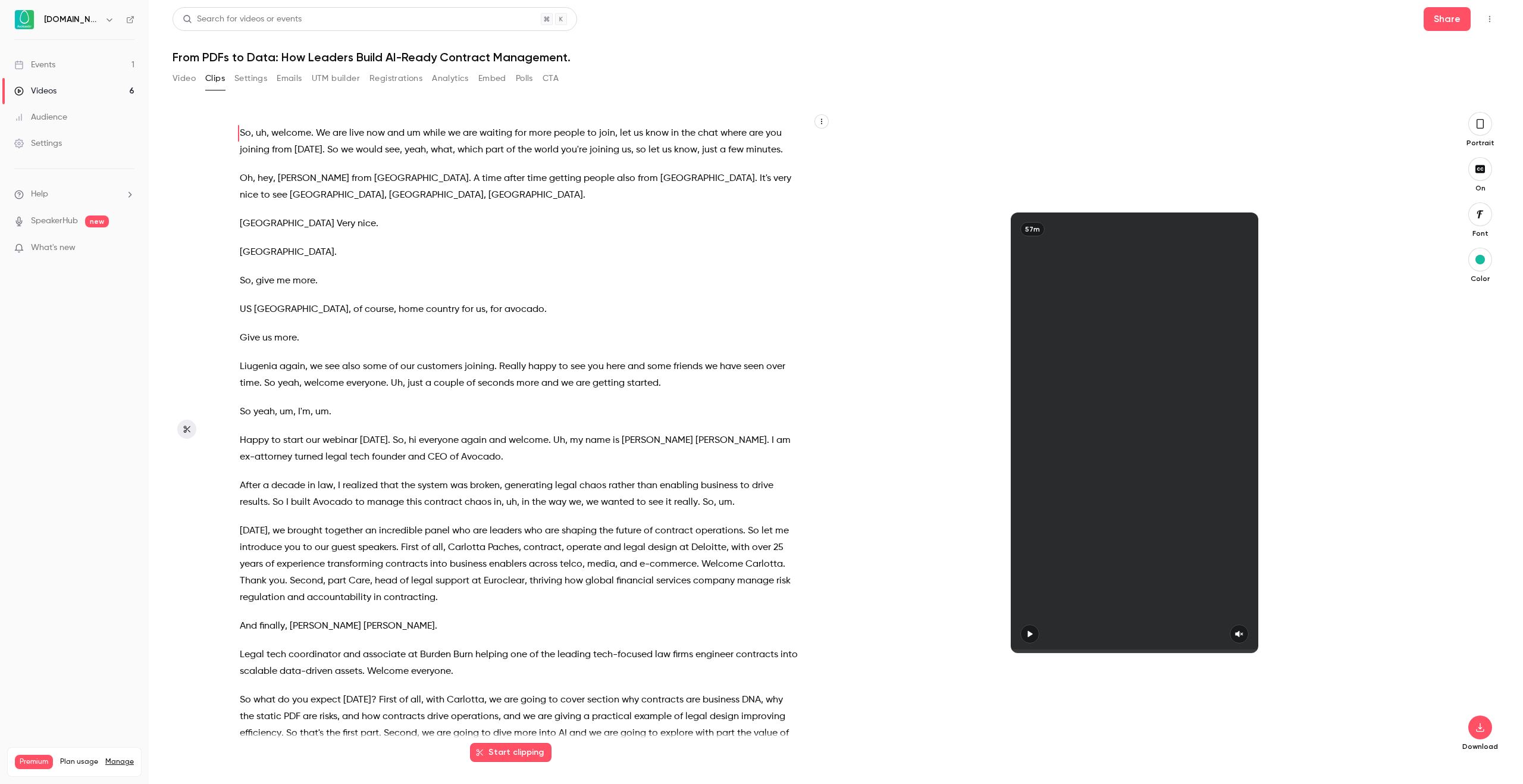
click at [247, 80] on button "Settings" at bounding box center [250, 79] width 33 height 19
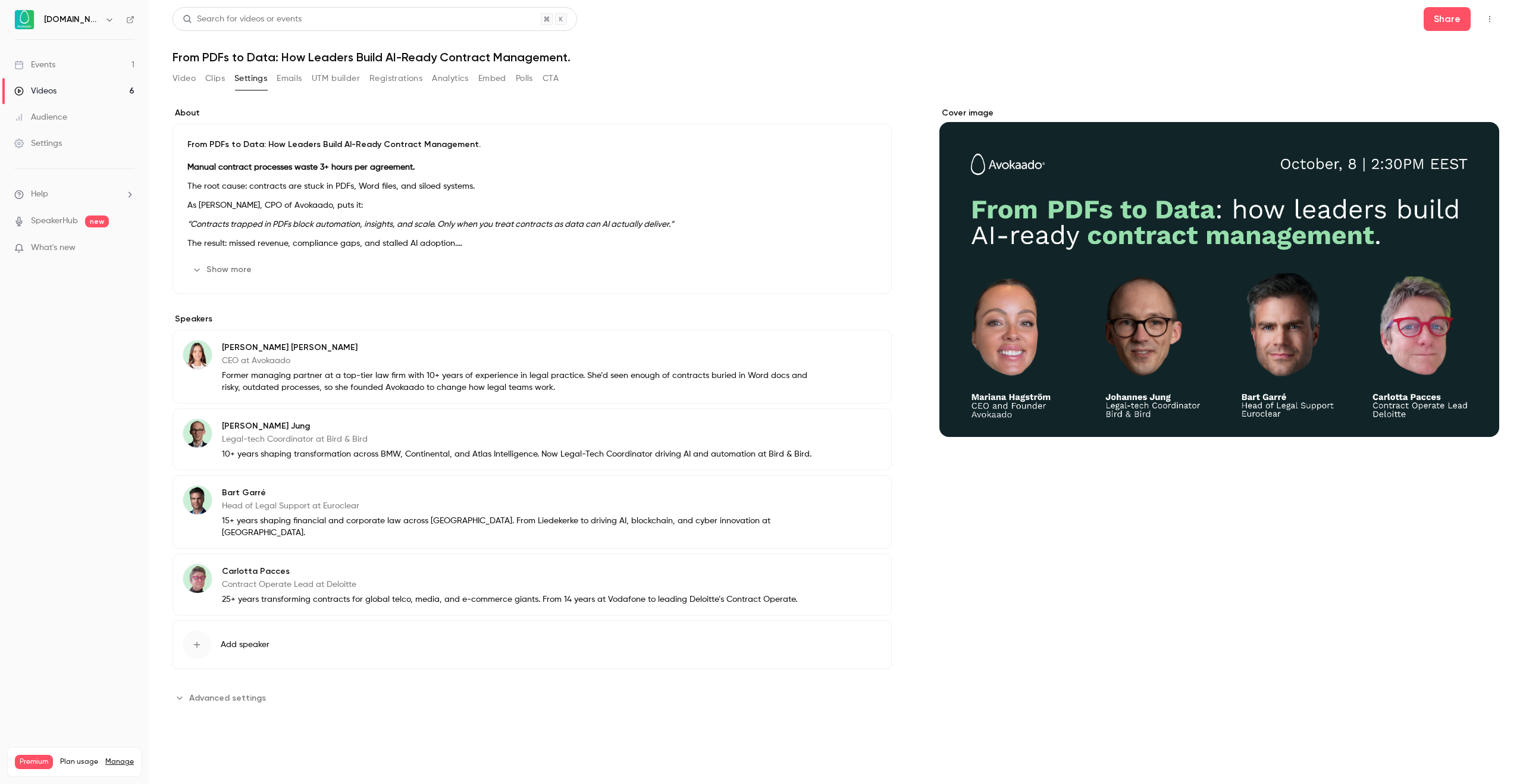
click at [298, 82] on button "Emails" at bounding box center [289, 79] width 25 height 19
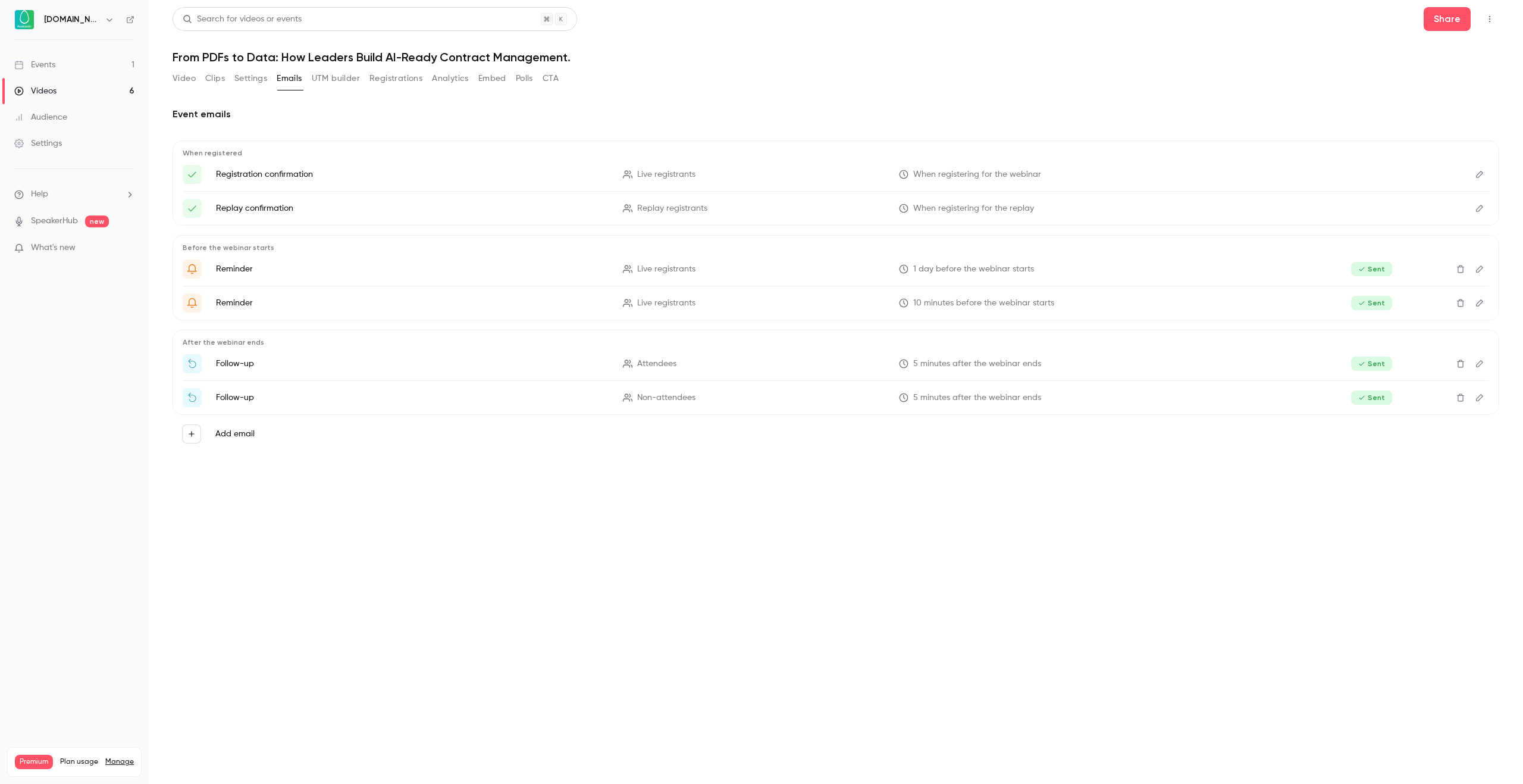
click at [331, 79] on button "UTM builder" at bounding box center [336, 79] width 48 height 19
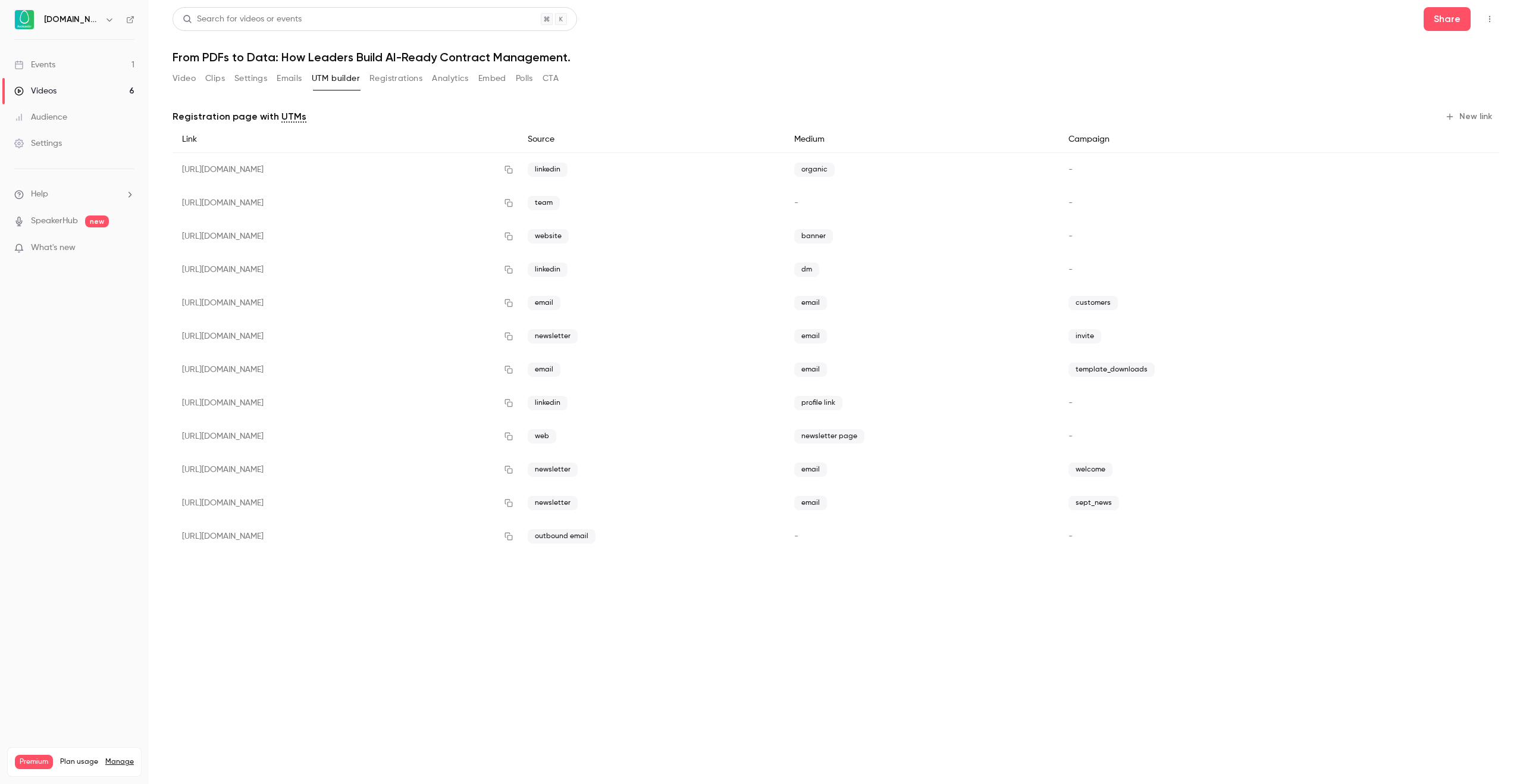
click at [394, 79] on button "Registrations" at bounding box center [396, 79] width 53 height 19
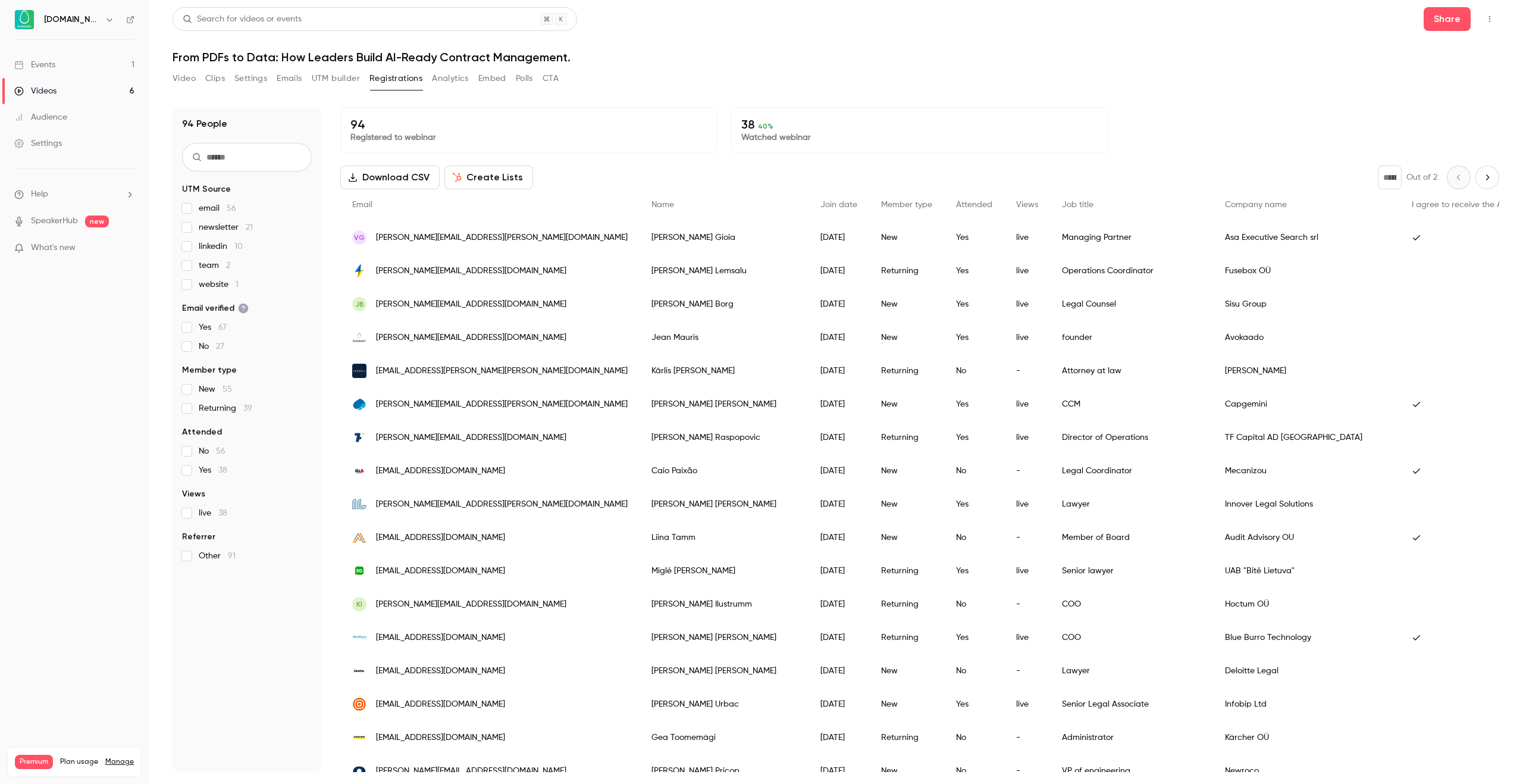
click at [452, 76] on button "Analytics" at bounding box center [451, 79] width 37 height 19
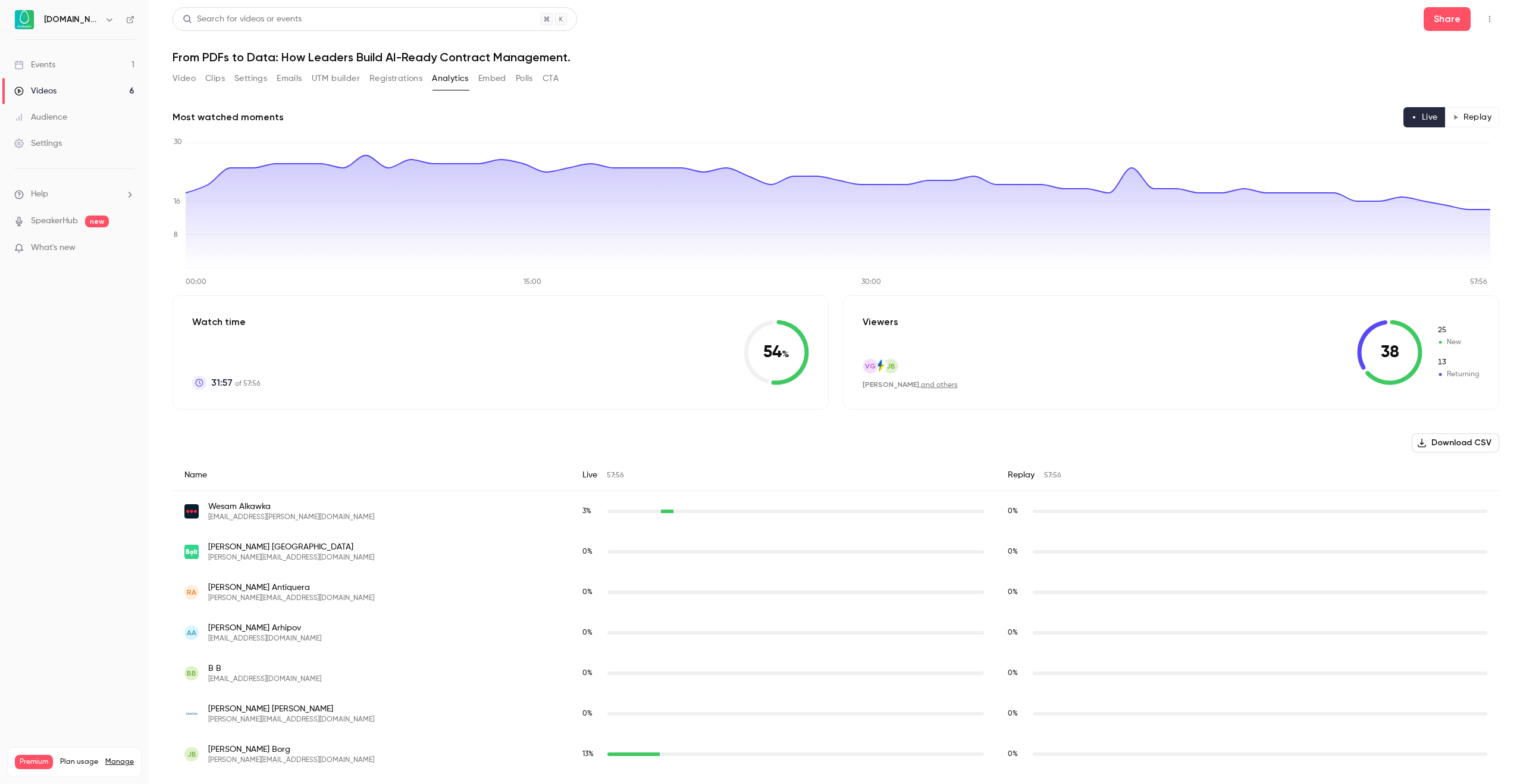
click at [184, 85] on button "Video" at bounding box center [184, 79] width 23 height 19
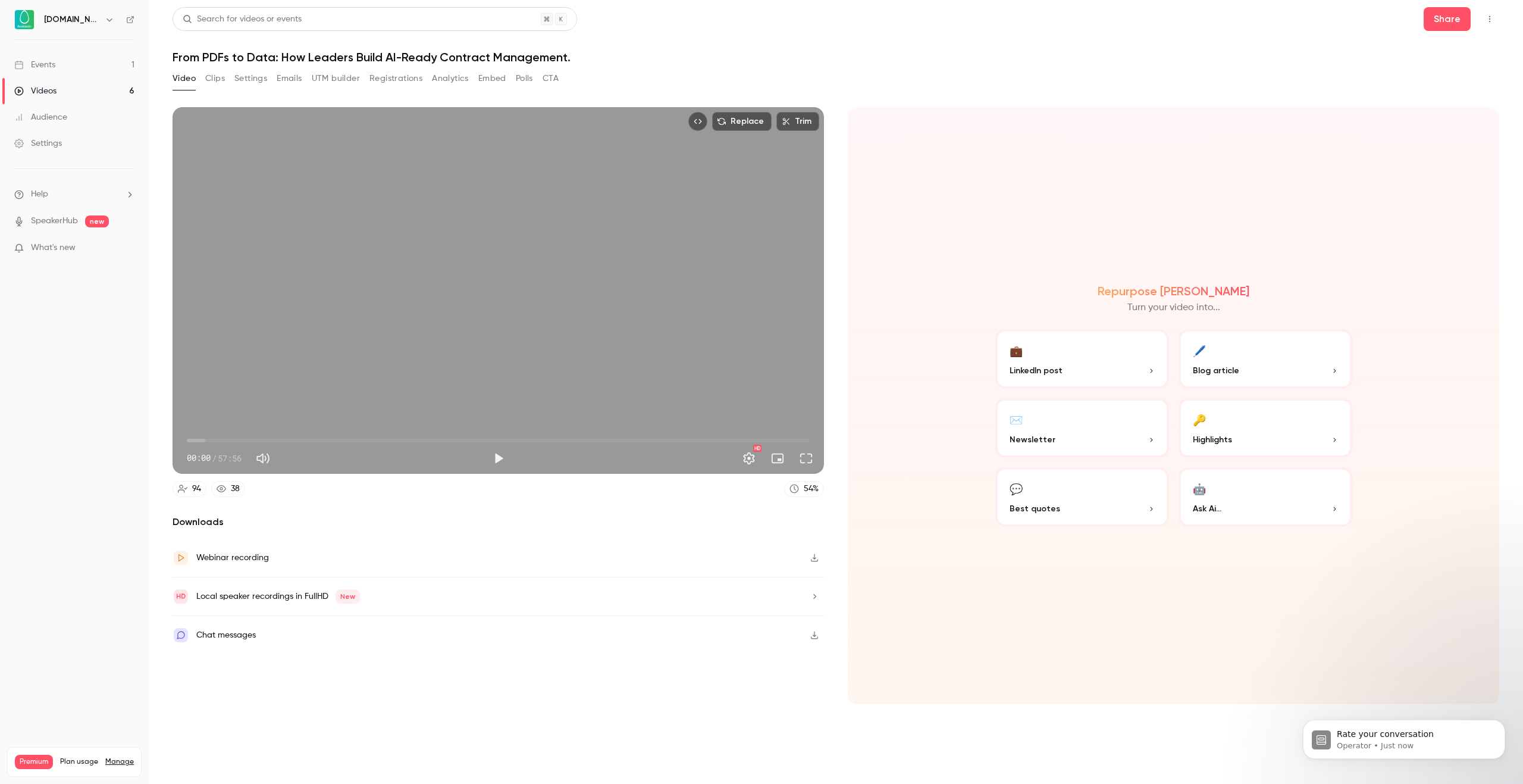
click at [1071, 38] on header "Search for videos or events Share From PDFs to Data: How Leaders Build AI-Ready…" at bounding box center [836, 35] width 1327 height 57
click at [44, 56] on link "Events 1" at bounding box center [74, 64] width 149 height 27
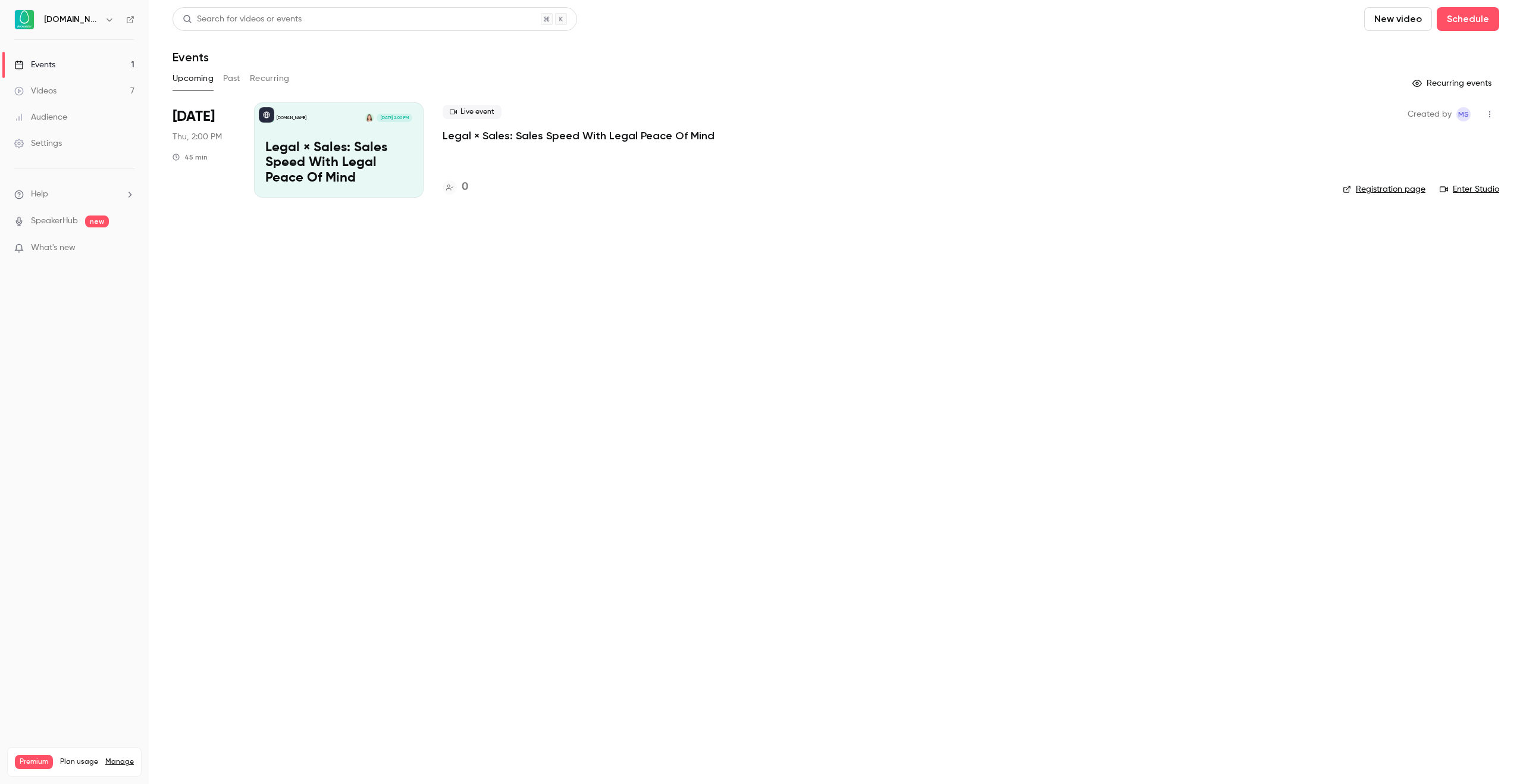
click at [67, 61] on link "Events 1" at bounding box center [74, 64] width 149 height 27
click at [230, 74] on button "Past" at bounding box center [231, 79] width 17 height 19
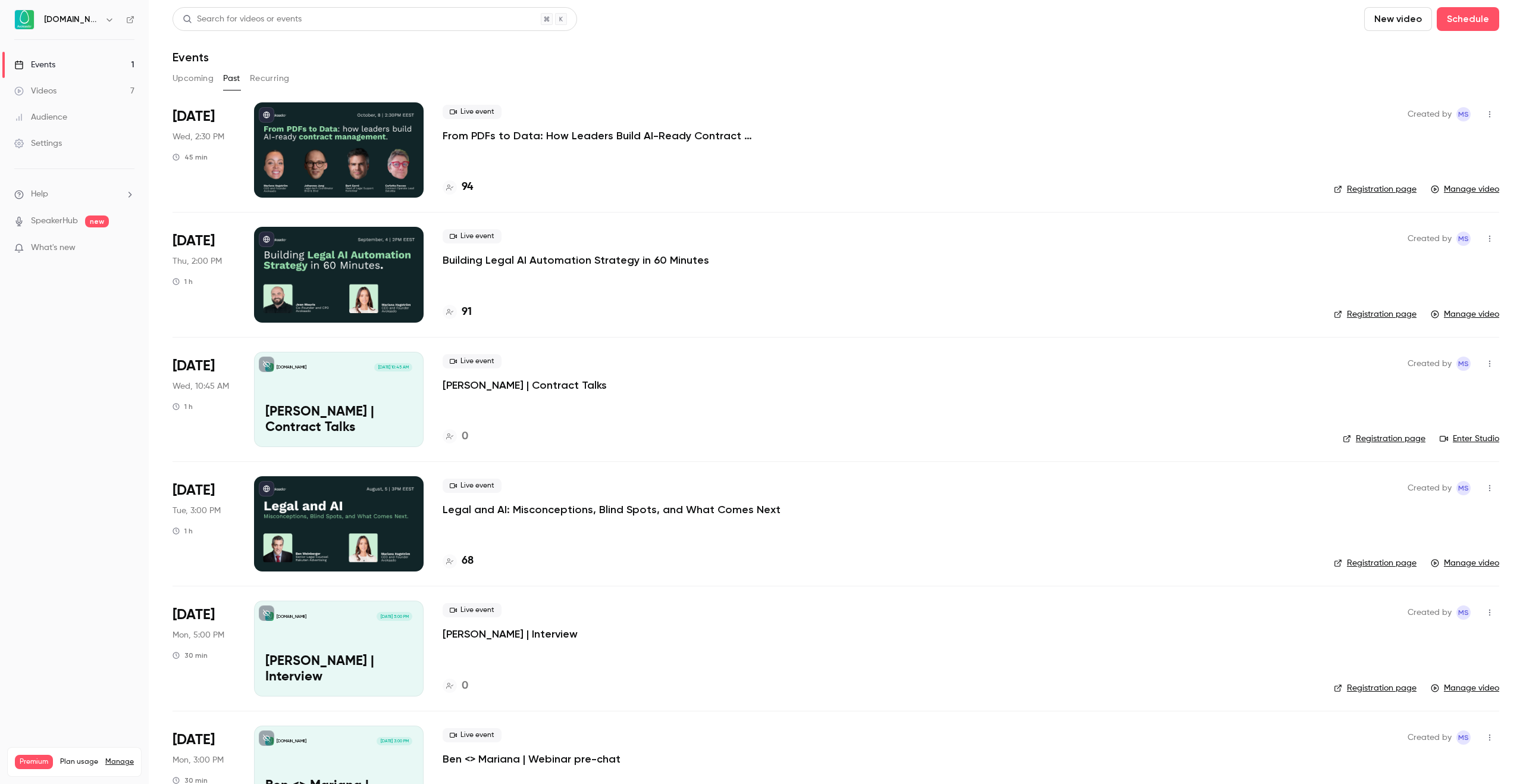
click at [538, 142] on p "From PDFs to Data: How Leaders Build AI-Ready Contract Management." at bounding box center [621, 136] width 357 height 14
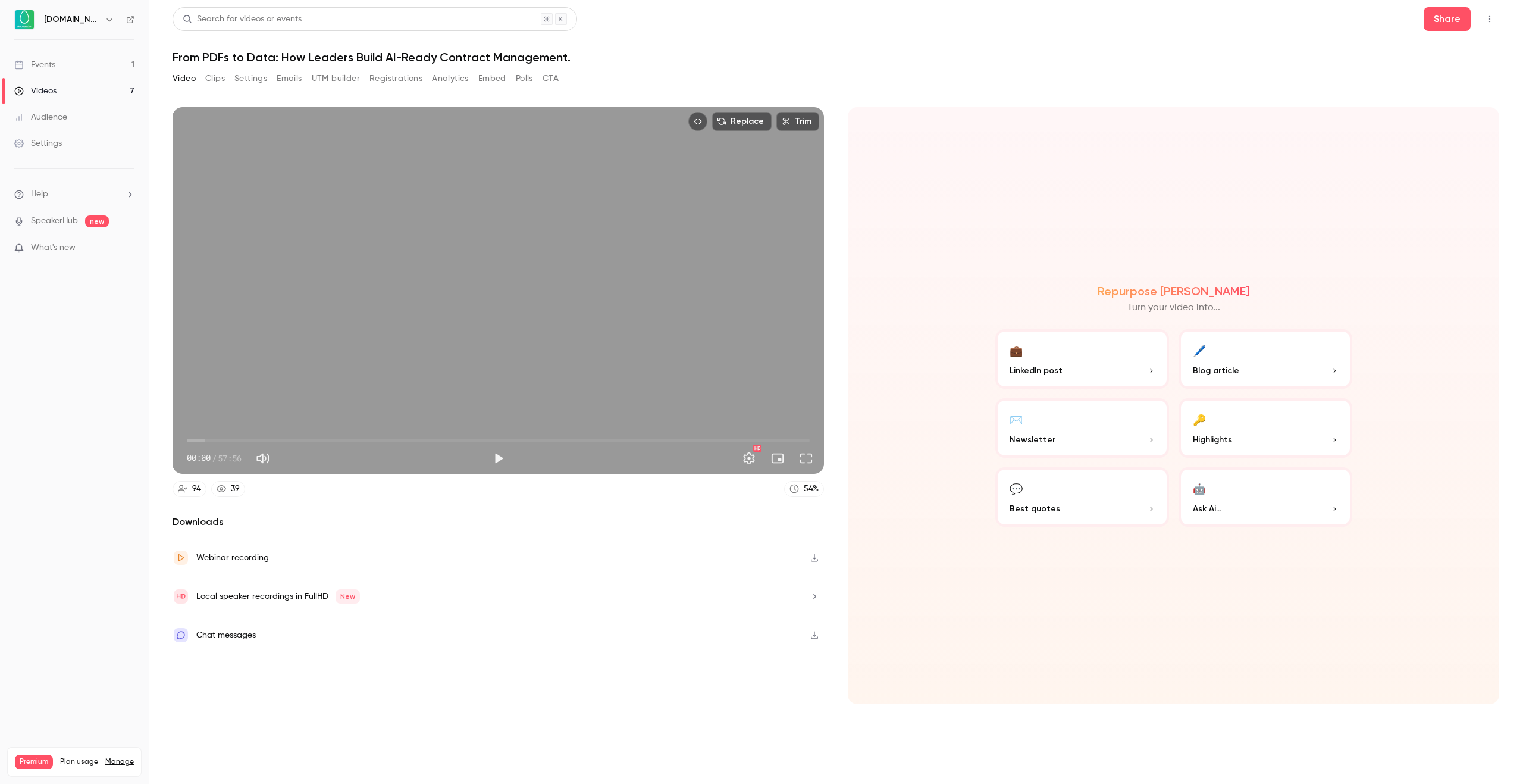
click at [387, 85] on button "Registrations" at bounding box center [396, 79] width 53 height 19
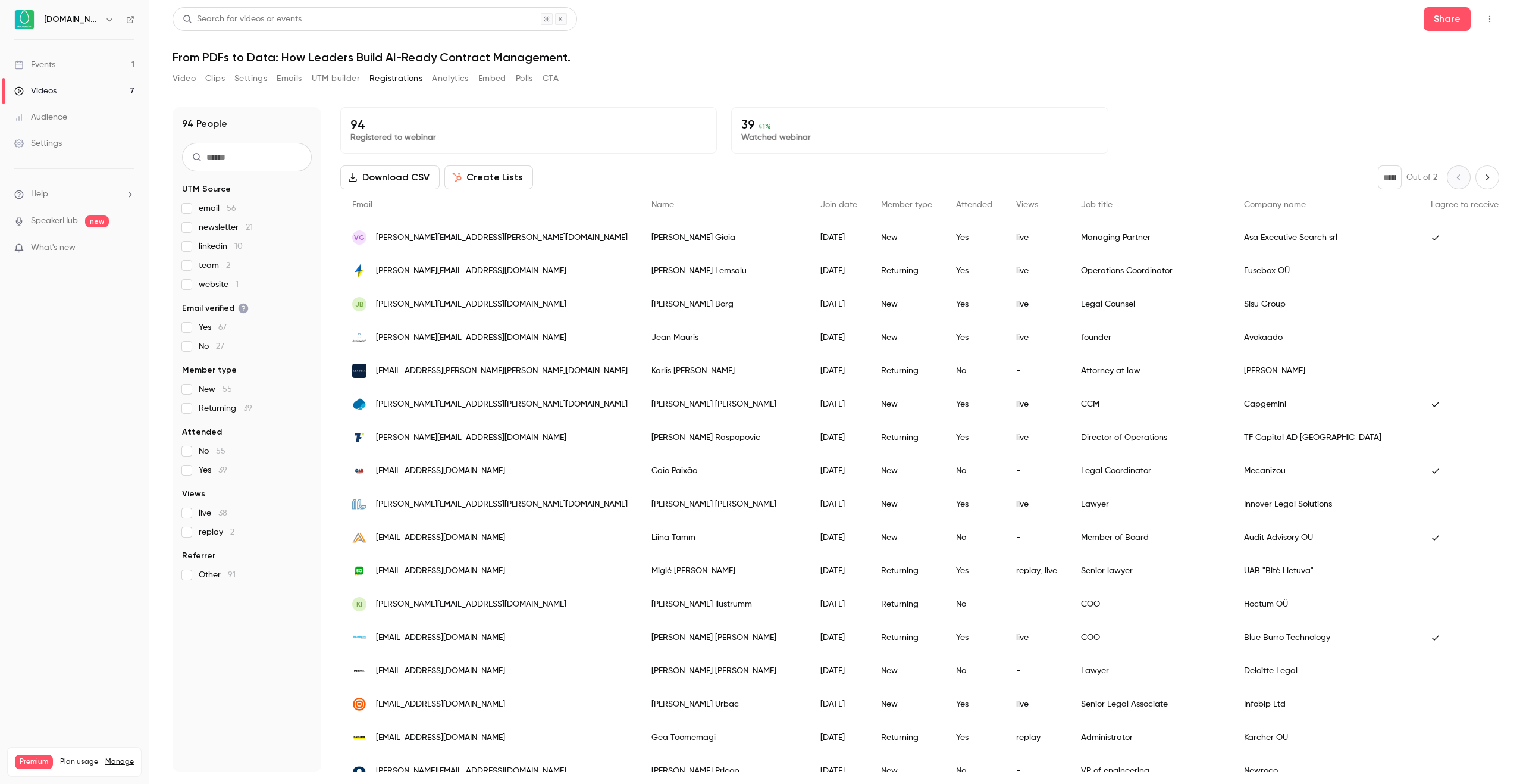
click at [493, 171] on button "Create Lists" at bounding box center [489, 178] width 89 height 24
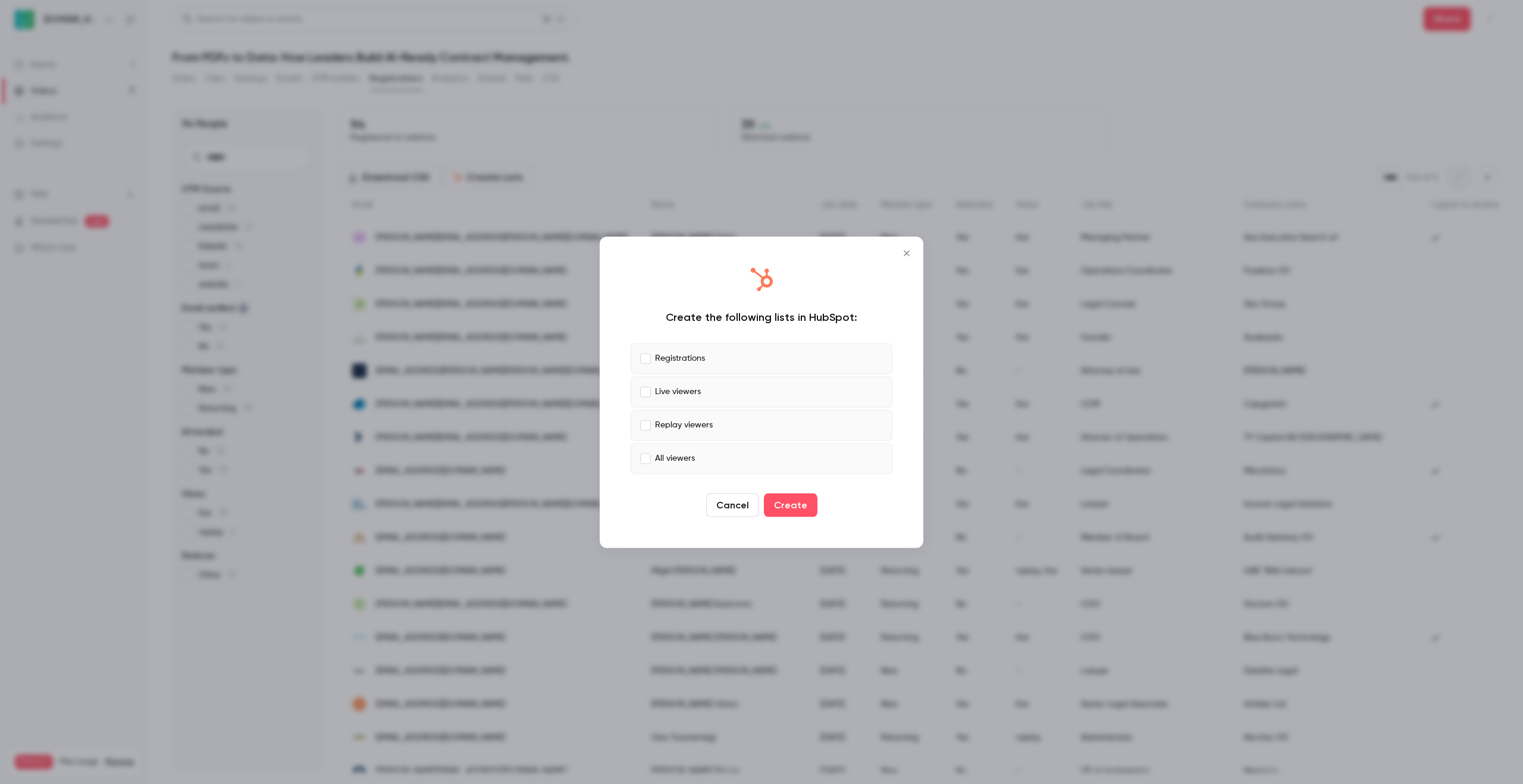
click at [694, 421] on p "Replay viewers" at bounding box center [684, 425] width 58 height 13
click at [662, 448] on label "All viewers" at bounding box center [762, 458] width 262 height 31
click at [661, 398] on p "Live viewers" at bounding box center [678, 392] width 46 height 13
click at [800, 504] on button "Create" at bounding box center [790, 505] width 54 height 24
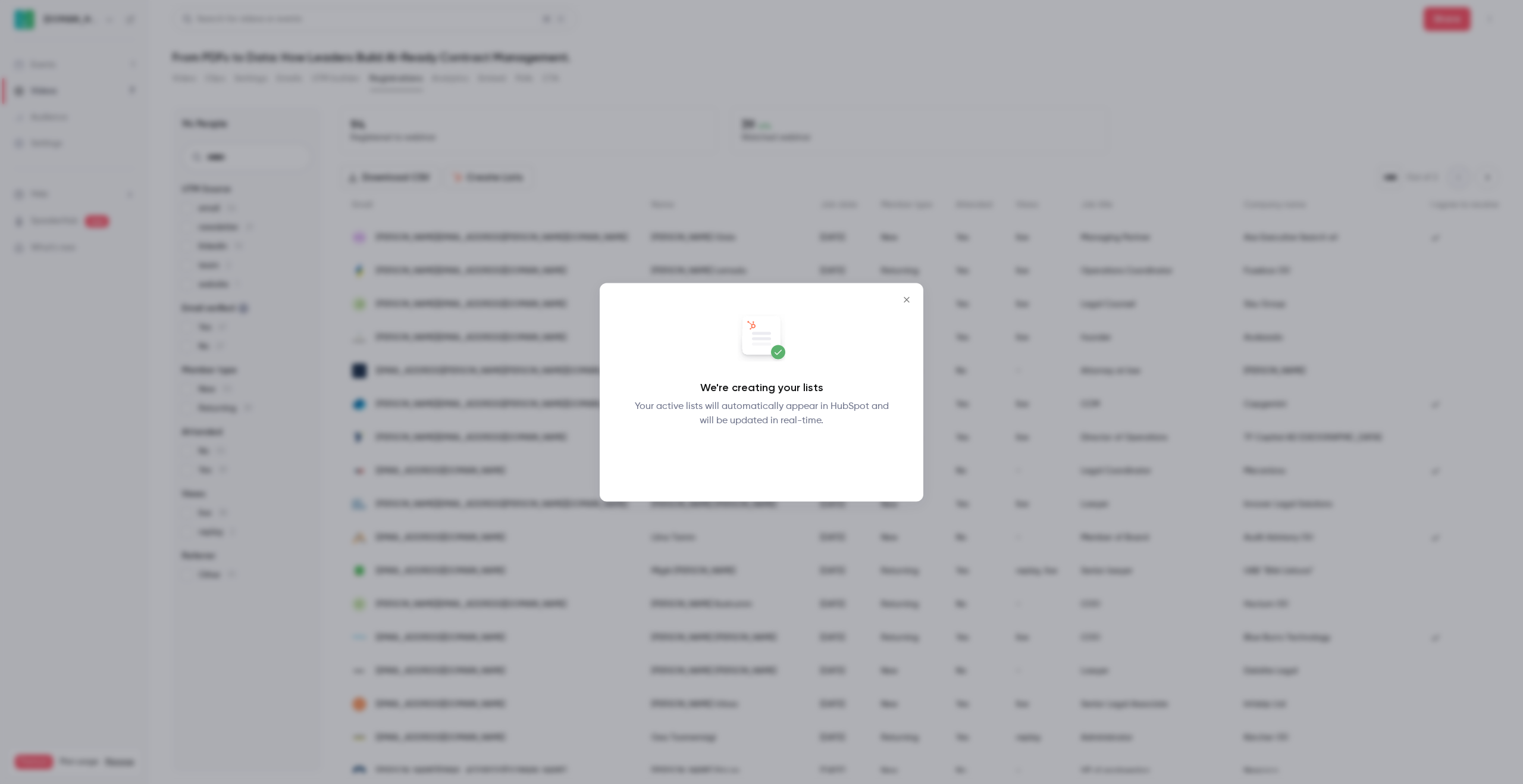
click at [770, 463] on button "Okay" at bounding box center [762, 458] width 43 height 24
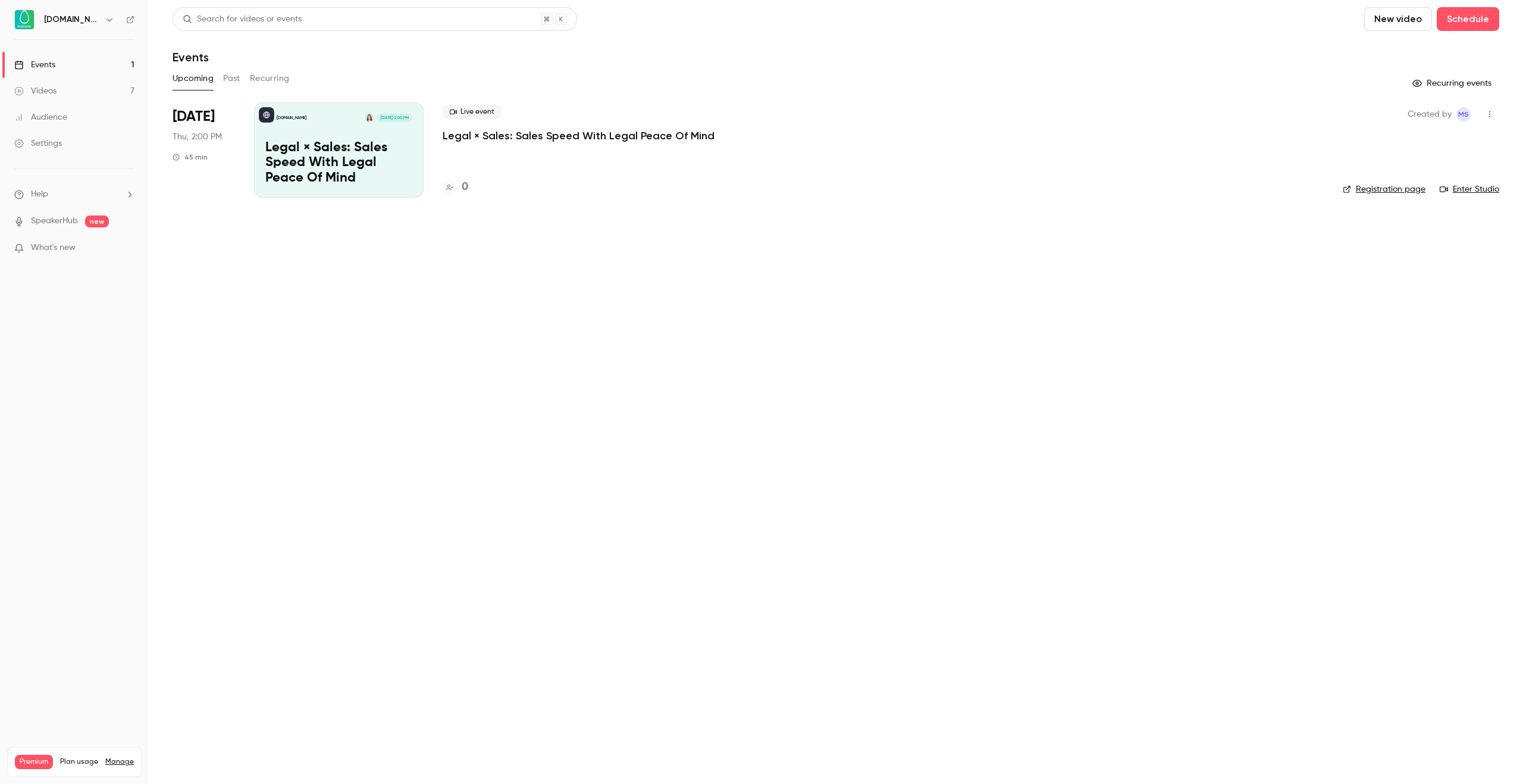
click at [500, 139] on p "Legal × Sales: Sales Speed With Legal Peace Of Mind" at bounding box center [579, 136] width 272 height 14
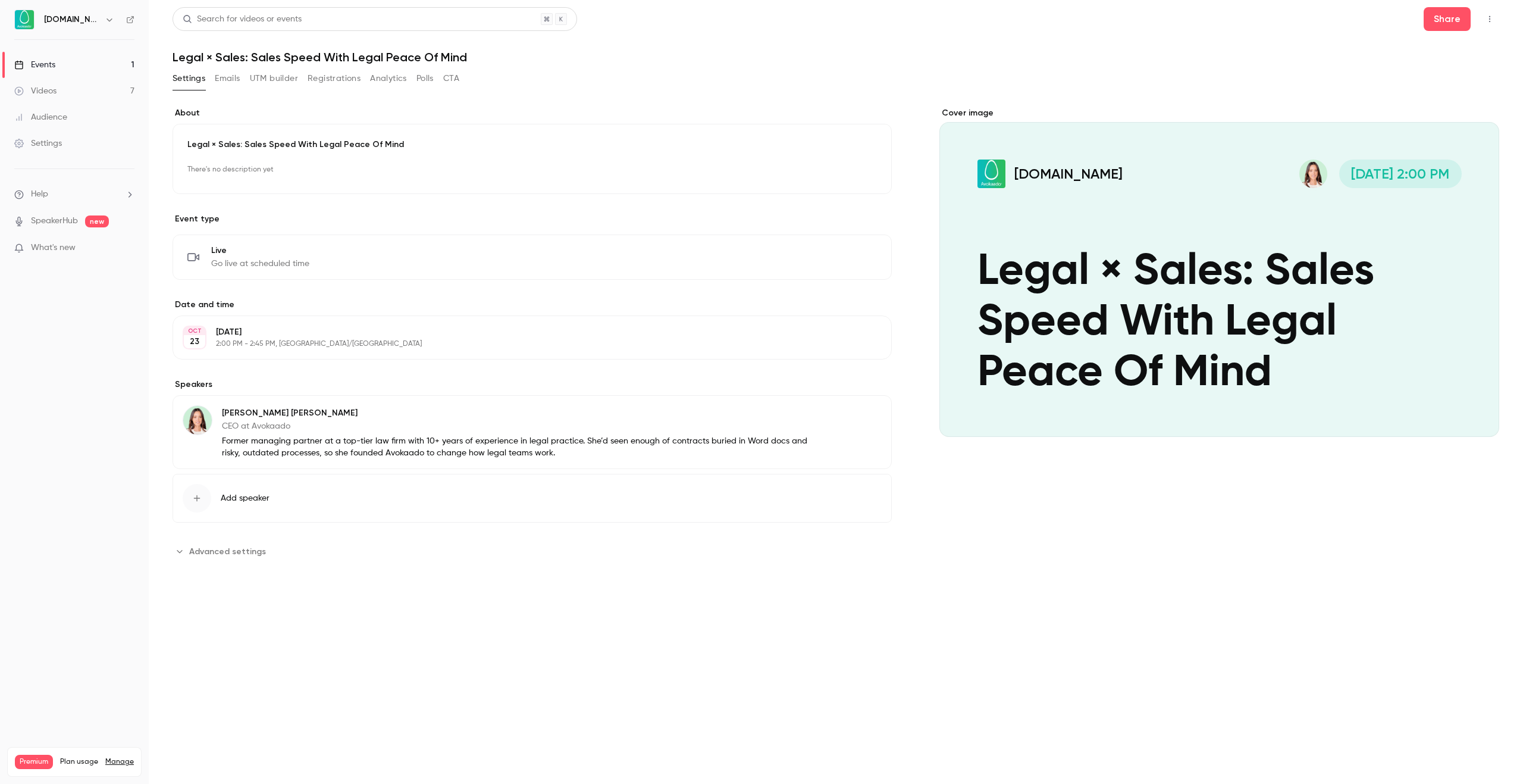
click at [607, 68] on div "**********" at bounding box center [836, 298] width 1327 height 582
click at [404, 219] on p "Event type" at bounding box center [532, 219] width 720 height 12
click at [310, 216] on p "Event type" at bounding box center [532, 219] width 720 height 12
click at [93, 64] on link "Events 1" at bounding box center [74, 64] width 149 height 27
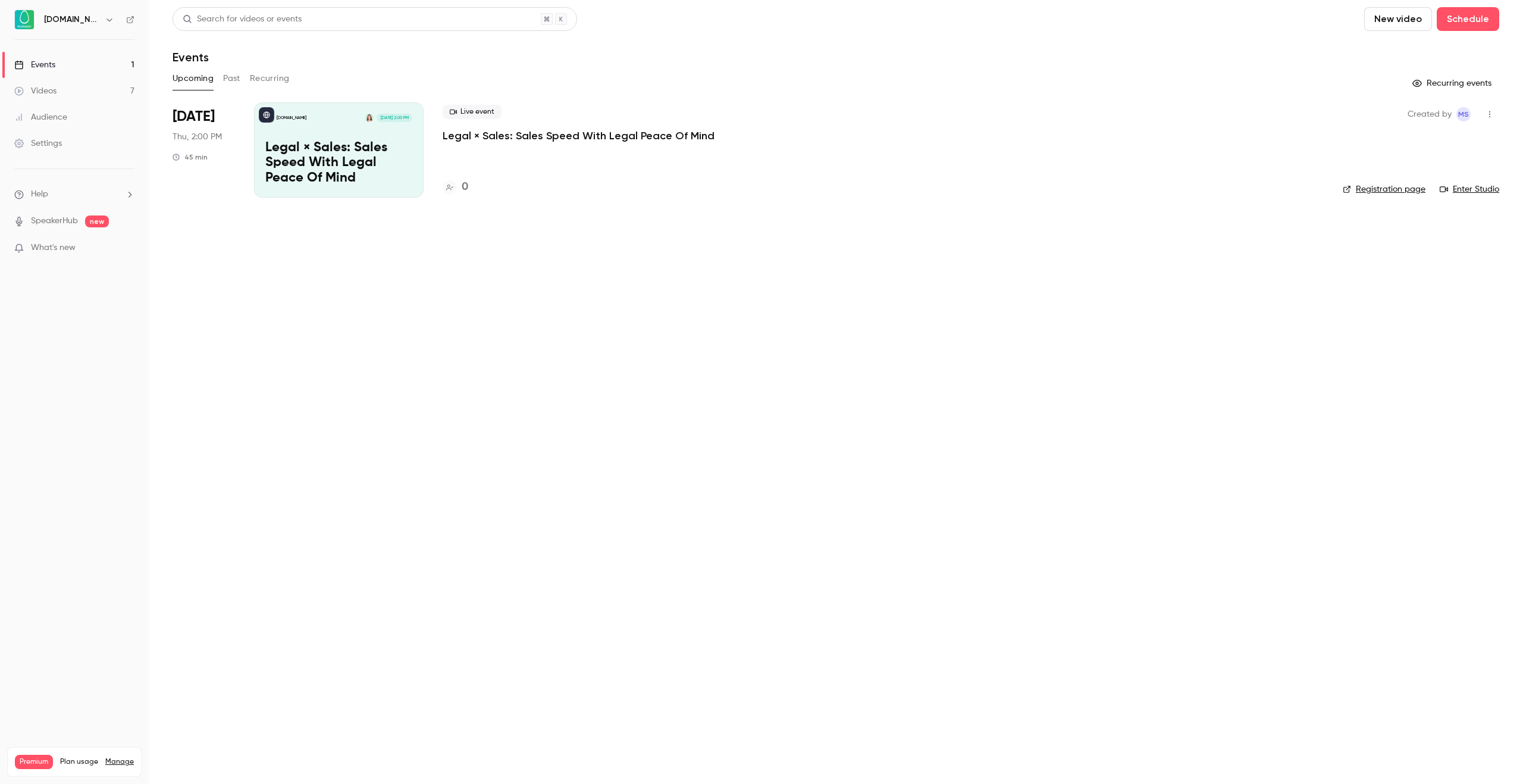
click at [564, 69] on div "Upcoming Past Recurring" at bounding box center [836, 79] width 1327 height 19
